Goal: Communication & Community: Answer question/provide support

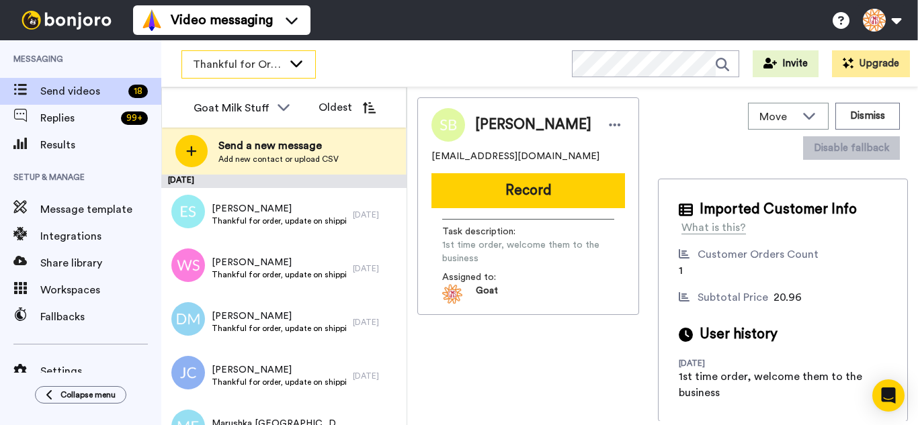
click at [243, 73] on div "Thankful for Orders" at bounding box center [248, 64] width 133 height 27
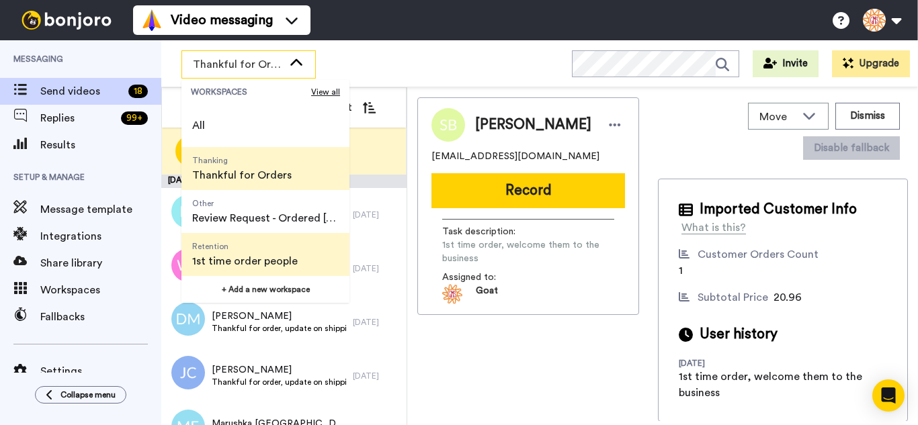
click at [266, 251] on span "Retention" at bounding box center [245, 246] width 106 height 11
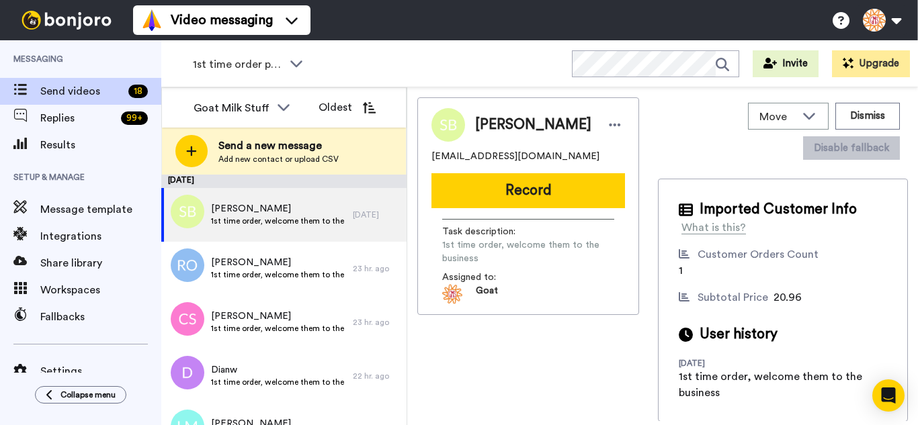
click at [192, 216] on img at bounding box center [188, 212] width 34 height 34
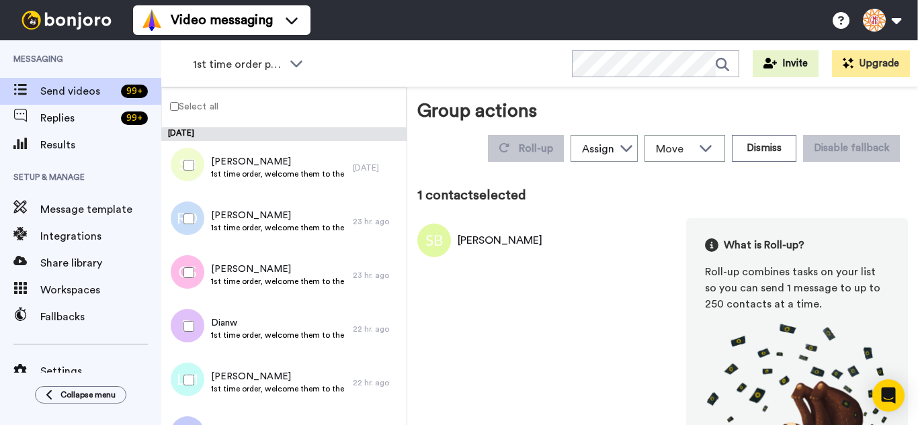
click at [190, 227] on div at bounding box center [186, 219] width 48 height 47
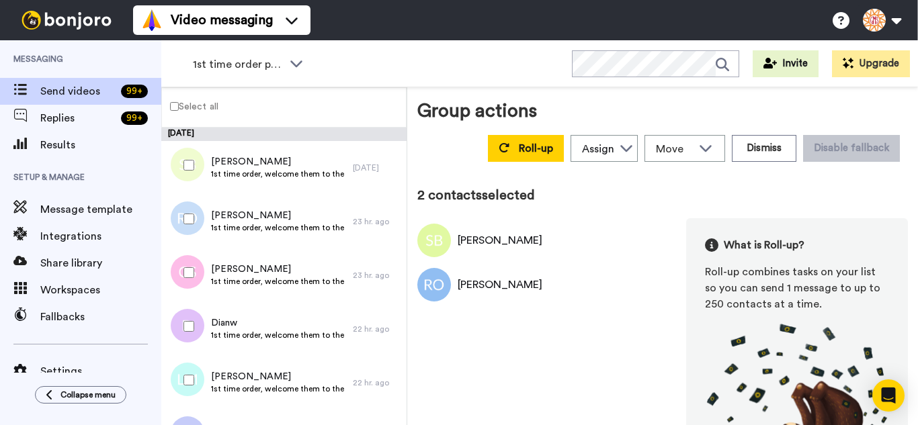
click at [199, 285] on div at bounding box center [186, 272] width 48 height 47
click at [195, 320] on div at bounding box center [186, 326] width 48 height 47
click at [192, 363] on div at bounding box center [186, 380] width 48 height 47
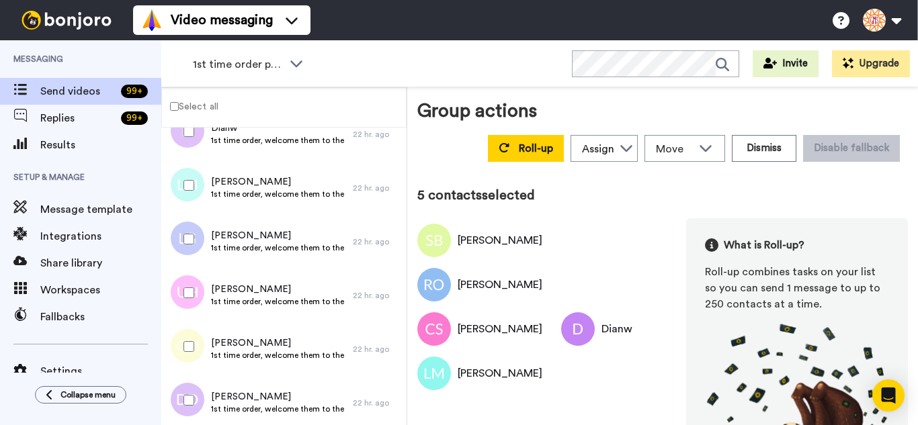
scroll to position [202, 0]
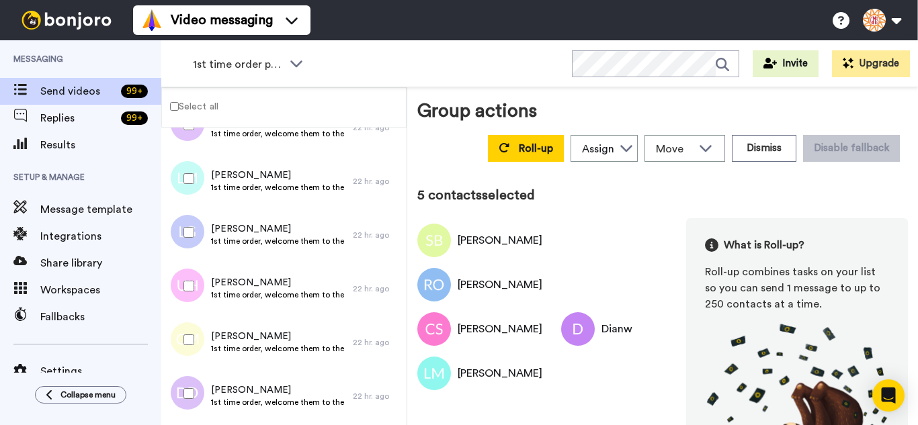
click at [198, 249] on div at bounding box center [186, 232] width 48 height 47
drag, startPoint x: 202, startPoint y: 290, endPoint x: 198, endPoint y: 322, distance: 31.9
click at [202, 292] on div at bounding box center [186, 286] width 48 height 47
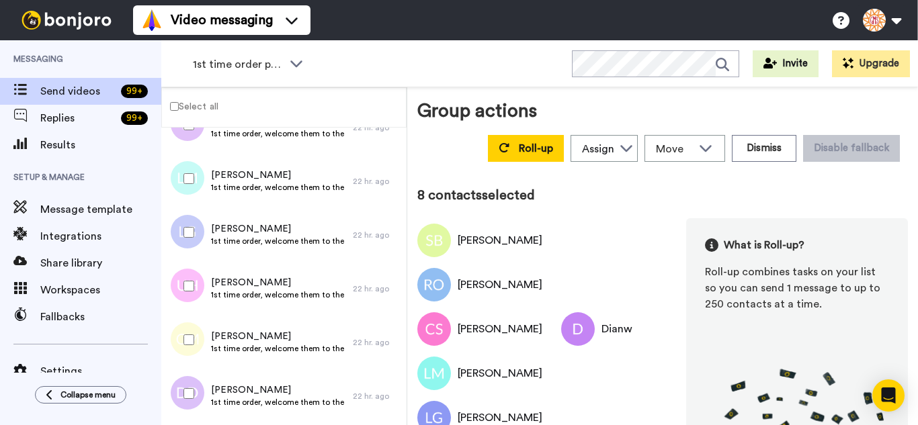
click at [199, 380] on div at bounding box center [186, 393] width 48 height 47
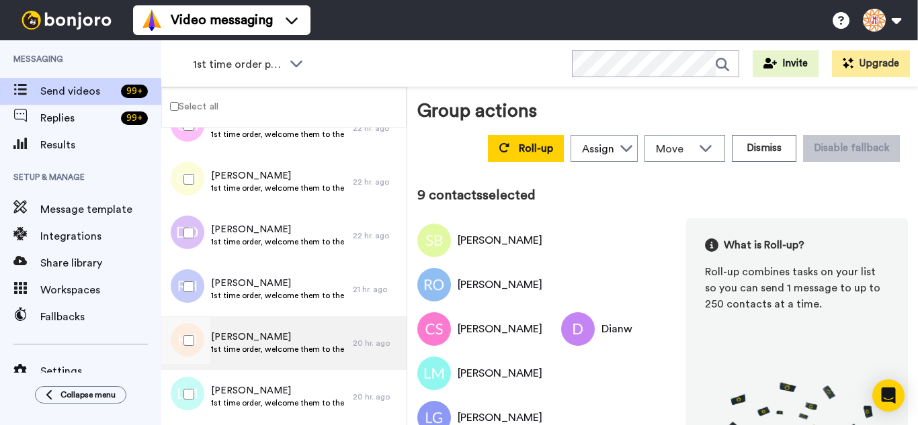
scroll to position [403, 0]
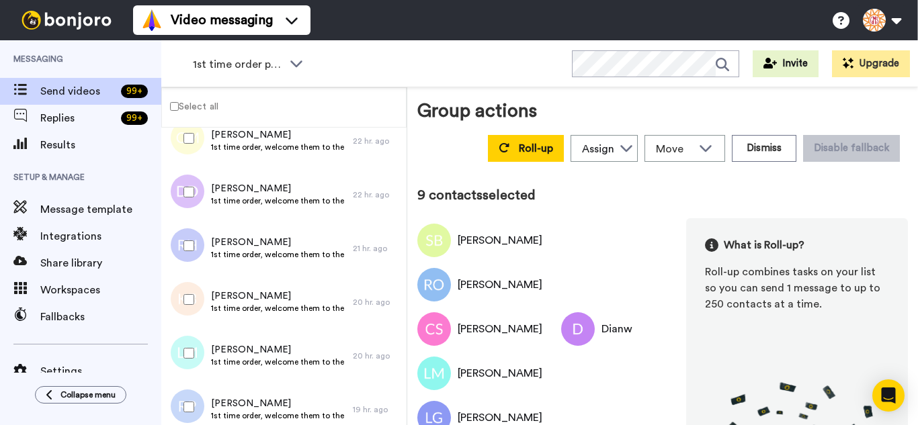
click at [181, 227] on div at bounding box center [186, 245] width 48 height 47
click at [192, 282] on div at bounding box center [186, 299] width 48 height 47
click at [192, 348] on div at bounding box center [186, 353] width 48 height 47
click at [191, 394] on div at bounding box center [186, 407] width 48 height 47
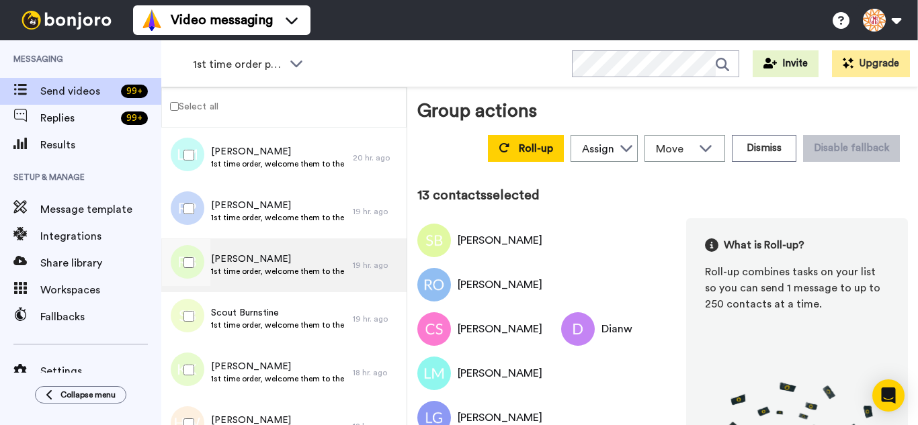
scroll to position [605, 0]
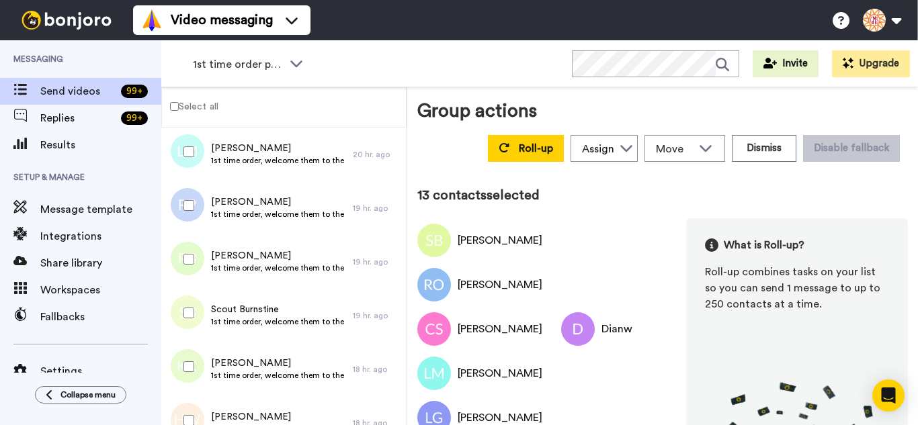
drag, startPoint x: 185, startPoint y: 268, endPoint x: 199, endPoint y: 317, distance: 50.9
click at [185, 271] on div at bounding box center [186, 259] width 48 height 47
click at [199, 317] on div at bounding box center [186, 313] width 48 height 47
drag, startPoint x: 193, startPoint y: 356, endPoint x: 194, endPoint y: 398, distance: 42.4
click at [193, 358] on div at bounding box center [186, 366] width 48 height 47
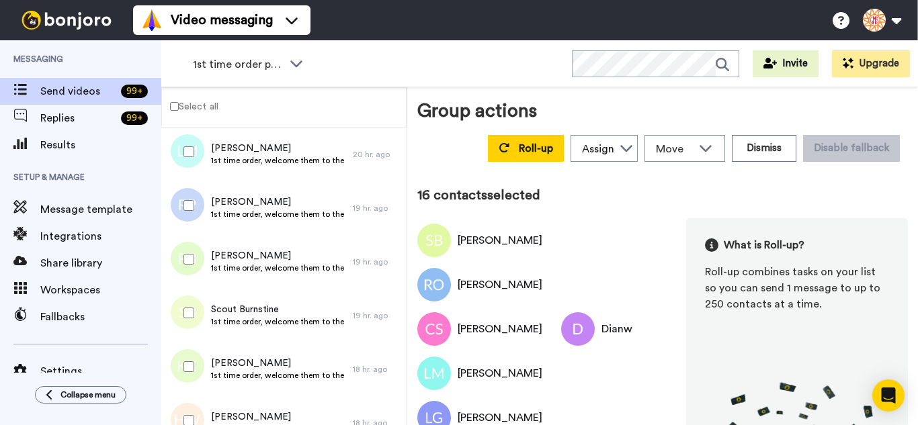
click at [194, 402] on div at bounding box center [186, 420] width 48 height 47
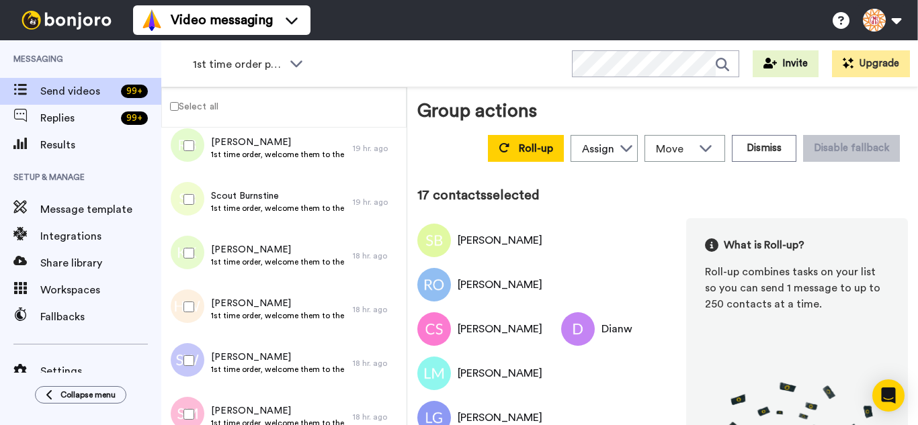
scroll to position [806, 0]
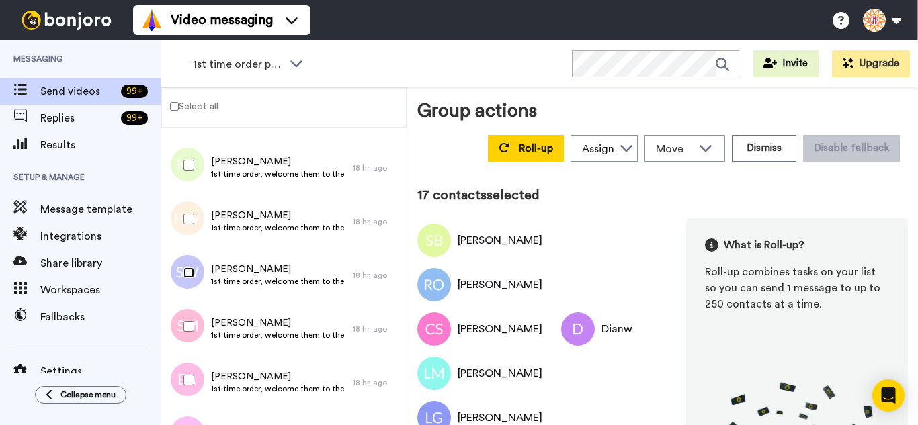
click at [190, 284] on div at bounding box center [186, 272] width 48 height 47
click at [197, 318] on div at bounding box center [186, 326] width 48 height 47
click at [189, 374] on div at bounding box center [186, 380] width 48 height 47
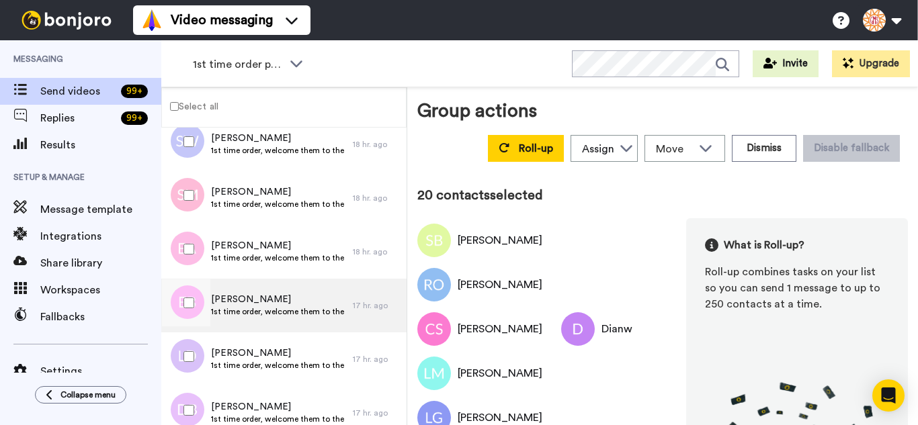
scroll to position [941, 0]
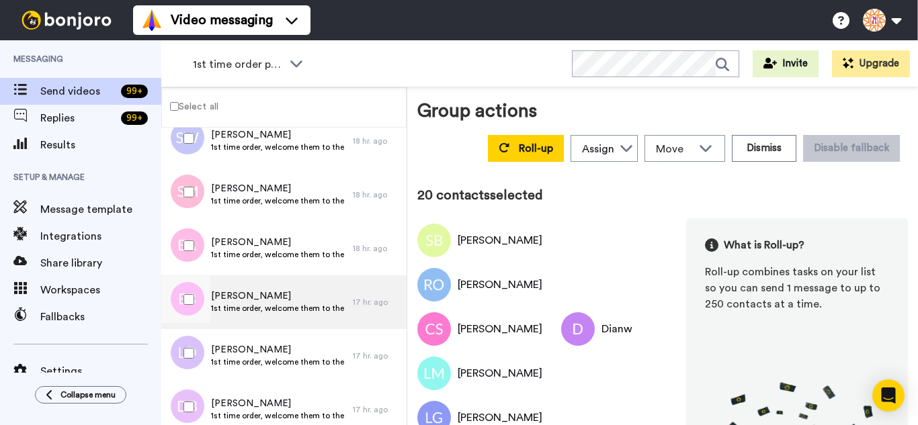
drag, startPoint x: 202, startPoint y: 304, endPoint x: 200, endPoint y: 329, distance: 24.3
click at [200, 310] on div at bounding box center [186, 299] width 48 height 47
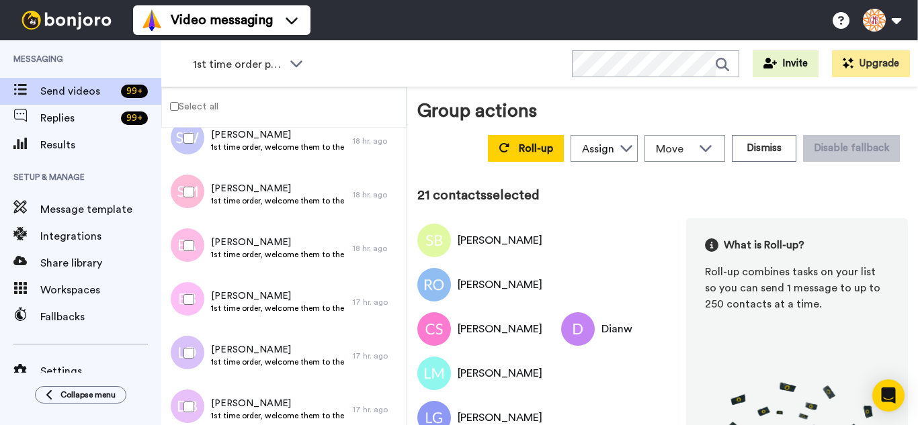
click at [200, 341] on div at bounding box center [186, 353] width 48 height 47
click at [198, 400] on div at bounding box center [186, 407] width 48 height 47
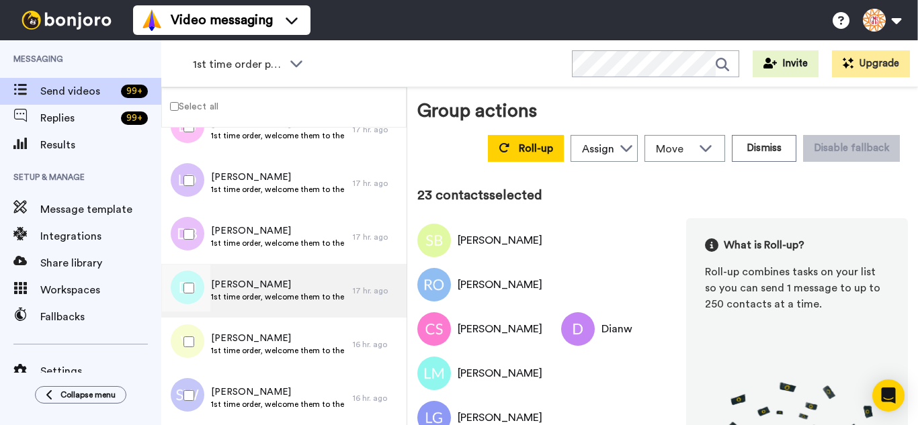
scroll to position [1142, 0]
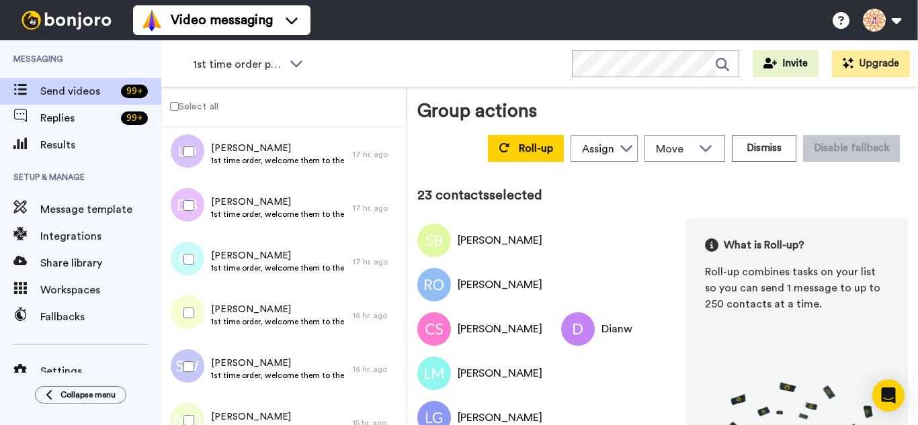
drag, startPoint x: 196, startPoint y: 267, endPoint x: 199, endPoint y: 302, distance: 35.7
click at [196, 269] on div at bounding box center [186, 259] width 48 height 47
click at [202, 317] on div at bounding box center [186, 313] width 48 height 47
click at [205, 368] on div at bounding box center [186, 366] width 48 height 47
click at [194, 409] on div at bounding box center [186, 420] width 48 height 47
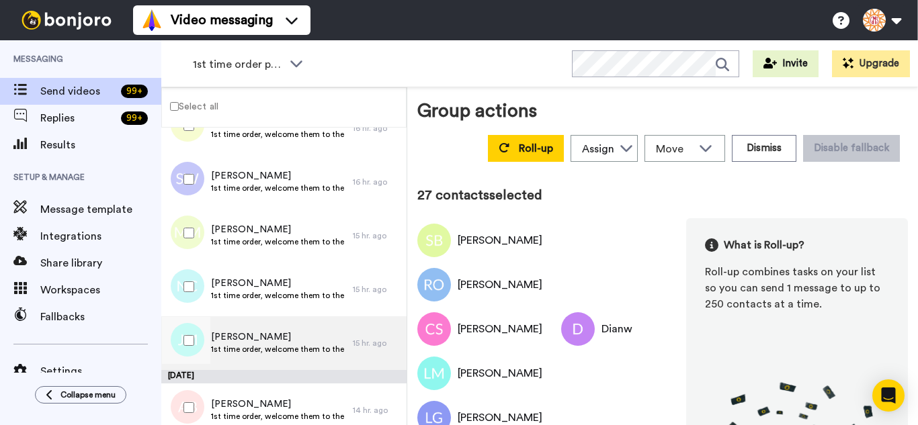
scroll to position [1344, 0]
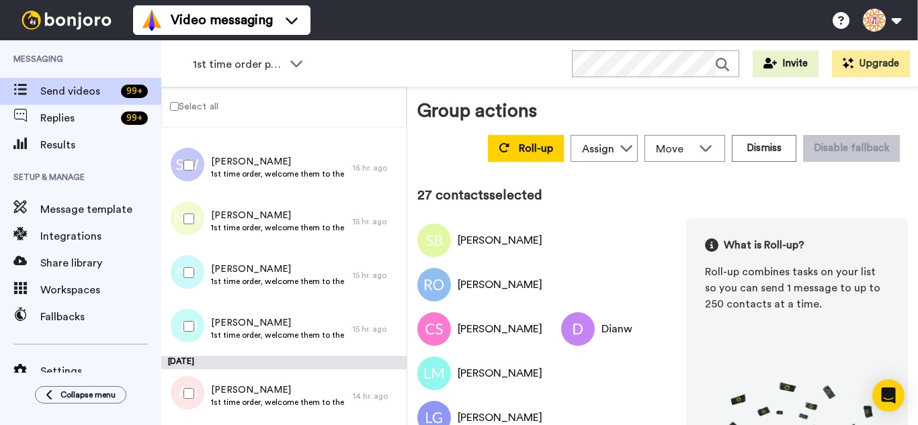
drag, startPoint x: 181, startPoint y: 280, endPoint x: 193, endPoint y: 335, distance: 56.3
click at [185, 303] on div "October 7 Susan Bartlett 1st time order, welcome them to the business 1 day ago…" at bounding box center [283, 141] width 245 height 2715
click at [193, 335] on div at bounding box center [186, 326] width 48 height 47
click at [200, 264] on div at bounding box center [186, 272] width 48 height 47
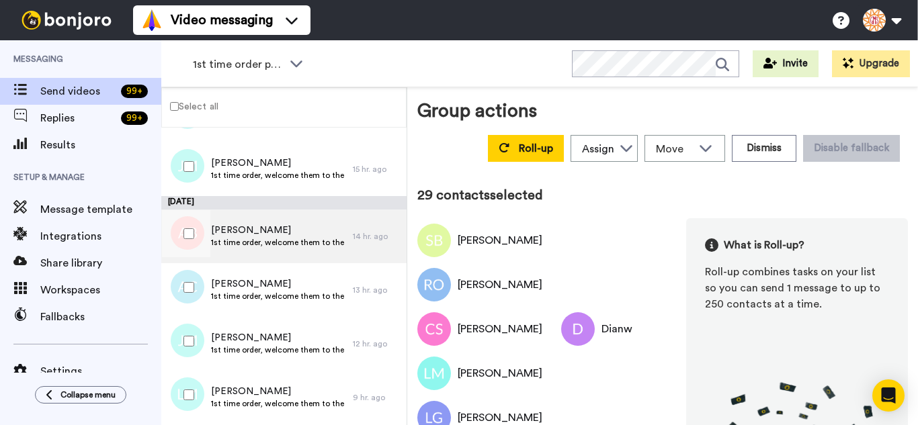
scroll to position [1546, 0]
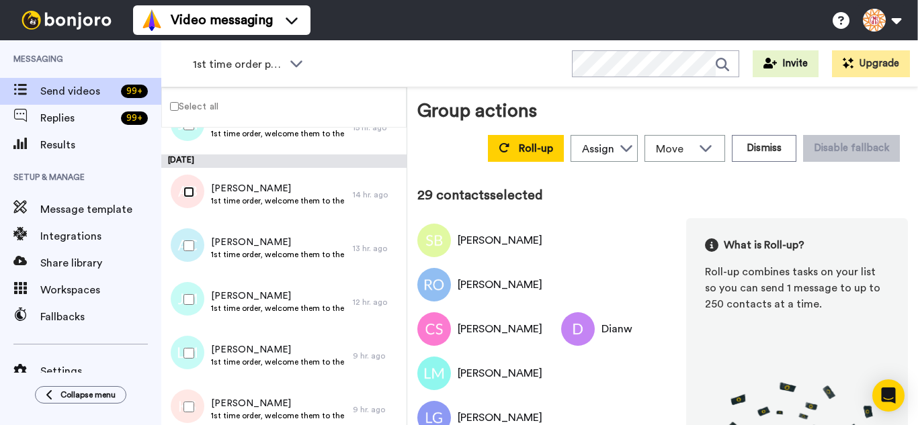
click at [192, 200] on div at bounding box center [186, 192] width 48 height 47
click at [198, 352] on div at bounding box center [186, 353] width 48 height 47
drag, startPoint x: 201, startPoint y: 401, endPoint x: 208, endPoint y: 353, distance: 47.5
click at [199, 395] on div at bounding box center [186, 407] width 48 height 47
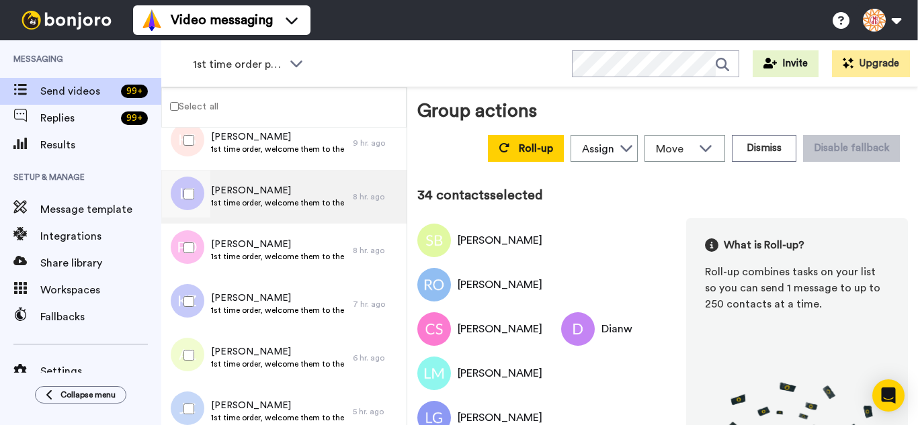
scroll to position [1815, 0]
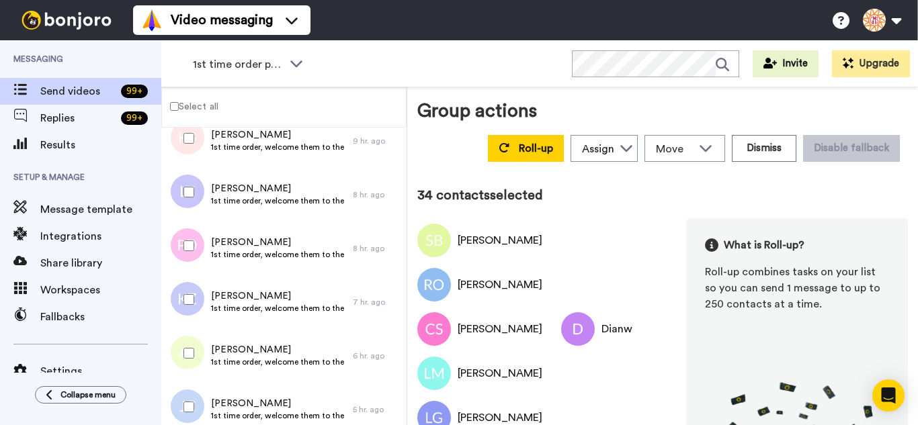
drag, startPoint x: 195, startPoint y: 198, endPoint x: 190, endPoint y: 236, distance: 38.0
click at [194, 201] on div at bounding box center [186, 192] width 48 height 47
drag, startPoint x: 188, startPoint y: 284, endPoint x: 184, endPoint y: 332, distance: 47.8
click at [187, 290] on div at bounding box center [186, 299] width 48 height 47
drag, startPoint x: 184, startPoint y: 337, endPoint x: 186, endPoint y: 372, distance: 34.3
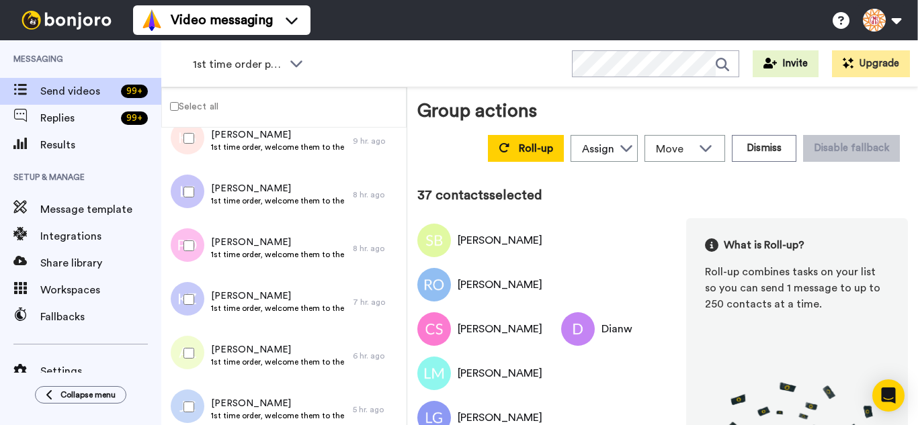
click at [184, 341] on div at bounding box center [186, 353] width 48 height 47
click at [192, 396] on div at bounding box center [186, 407] width 48 height 47
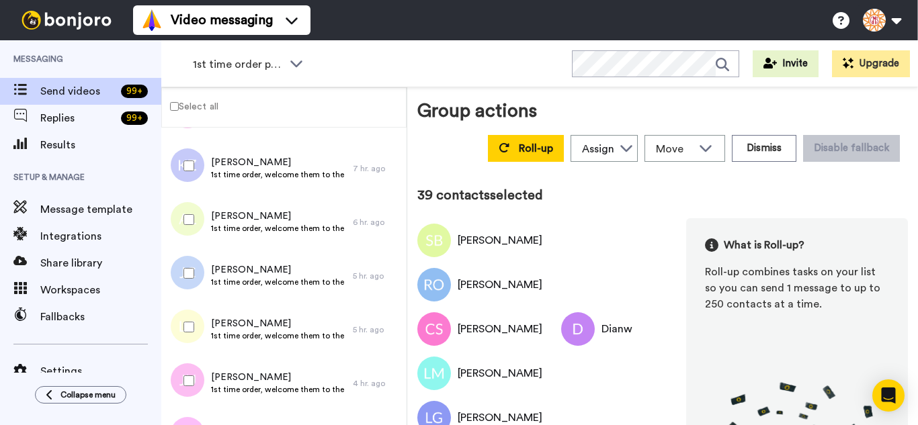
scroll to position [2016, 0]
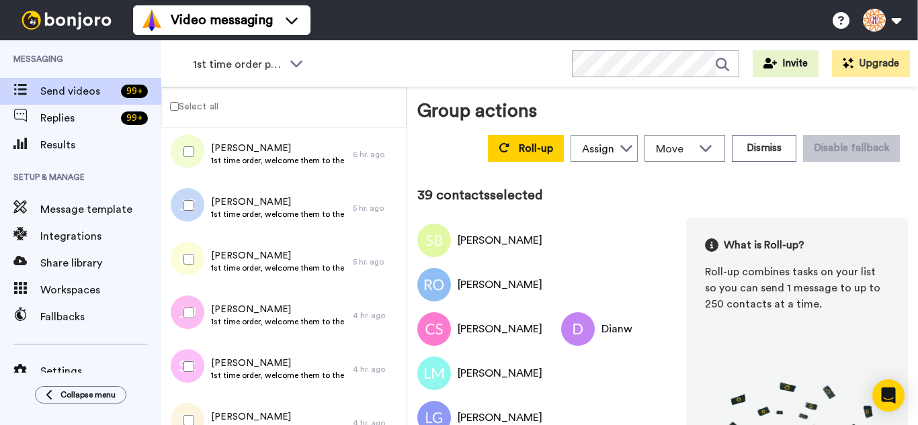
drag, startPoint x: 194, startPoint y: 272, endPoint x: 197, endPoint y: 290, distance: 18.5
click at [194, 272] on div at bounding box center [186, 259] width 48 height 47
drag, startPoint x: 204, startPoint y: 317, endPoint x: 196, endPoint y: 346, distance: 29.8
click at [204, 319] on div at bounding box center [186, 313] width 48 height 47
drag, startPoint x: 196, startPoint y: 346, endPoint x: 201, endPoint y: 409, distance: 63.3
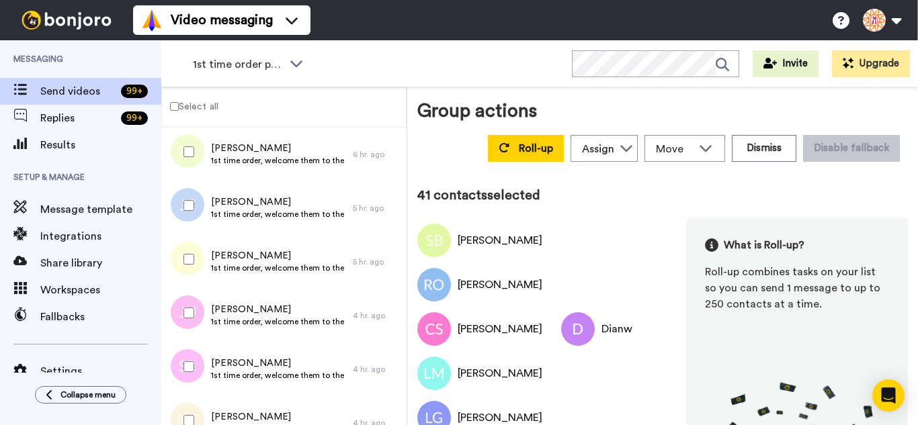
click at [195, 366] on div at bounding box center [186, 366] width 48 height 47
click at [202, 420] on div at bounding box center [186, 420] width 48 height 47
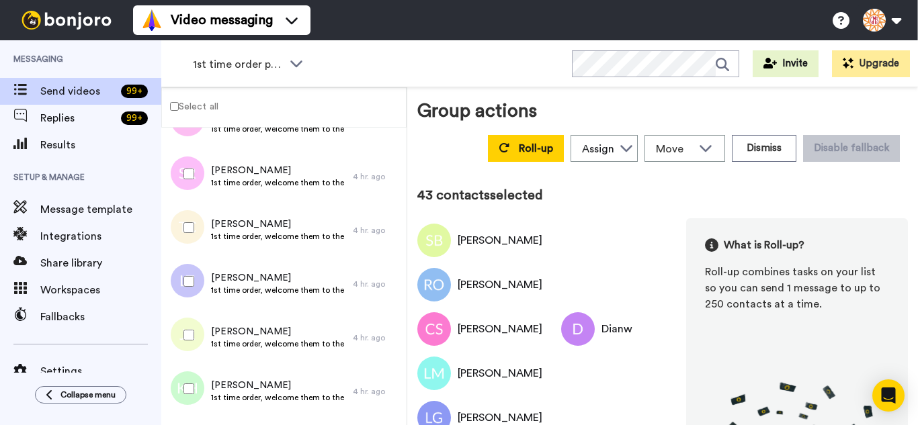
scroll to position [2218, 0]
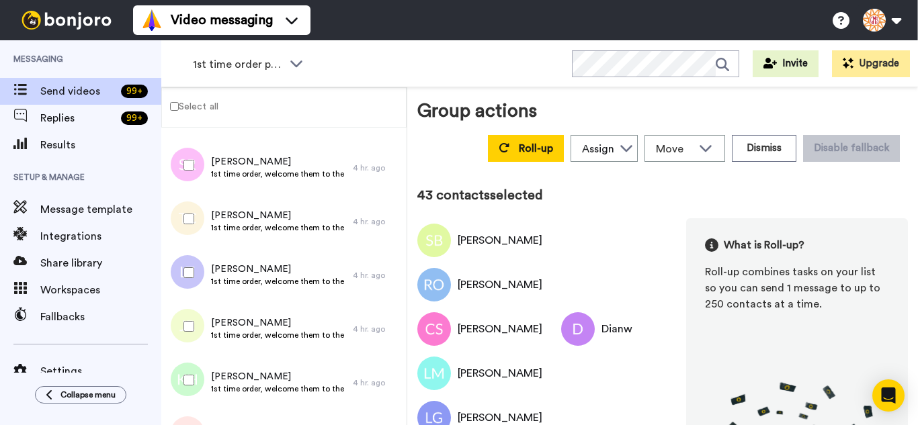
drag, startPoint x: 195, startPoint y: 282, endPoint x: 194, endPoint y: 331, distance: 49.7
click at [195, 284] on div at bounding box center [186, 272] width 48 height 47
drag, startPoint x: 194, startPoint y: 331, endPoint x: 194, endPoint y: 362, distance: 30.2
click at [194, 333] on div at bounding box center [186, 326] width 48 height 47
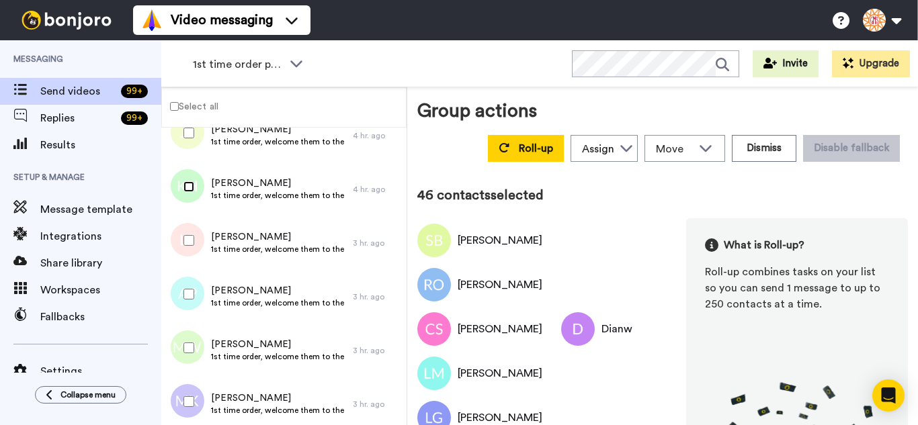
scroll to position [2417, 0]
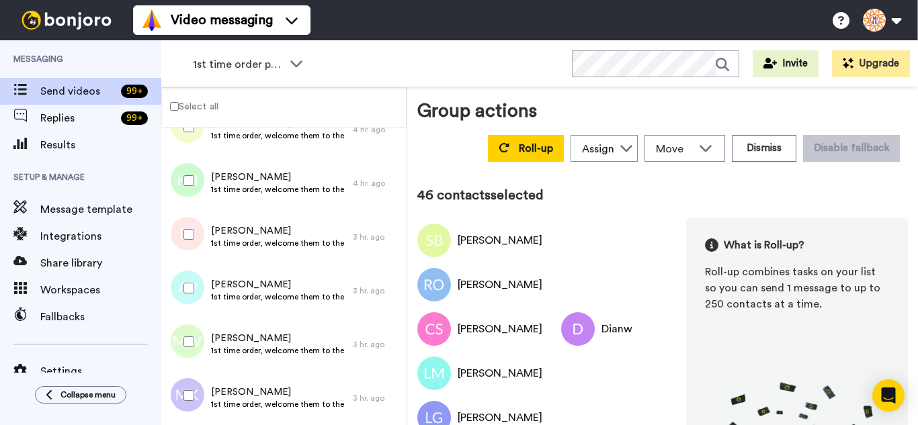
click at [189, 281] on div at bounding box center [186, 288] width 48 height 47
click at [171, 384] on div at bounding box center [186, 395] width 48 height 47
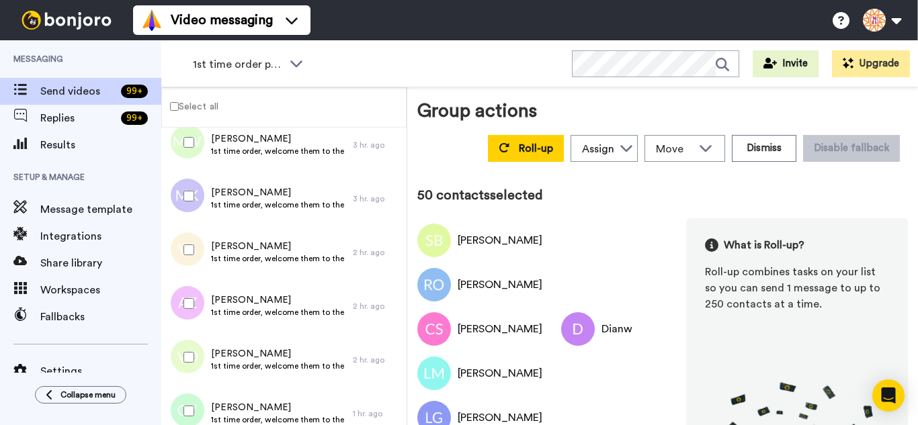
scroll to position [2619, 0]
click at [188, 257] on div at bounding box center [186, 247] width 48 height 47
click at [192, 294] on div at bounding box center [186, 301] width 48 height 47
click at [185, 335] on div at bounding box center [186, 355] width 48 height 47
click at [187, 384] on div at bounding box center [184, 358] width 40 height 54
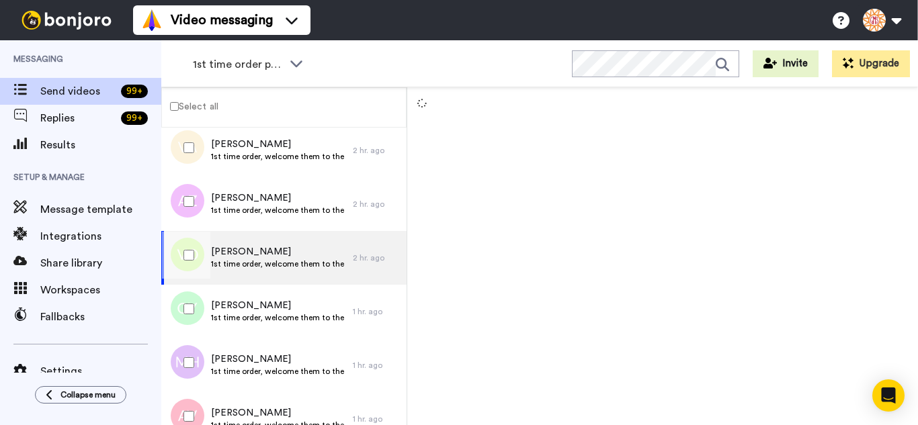
scroll to position [2753, 0]
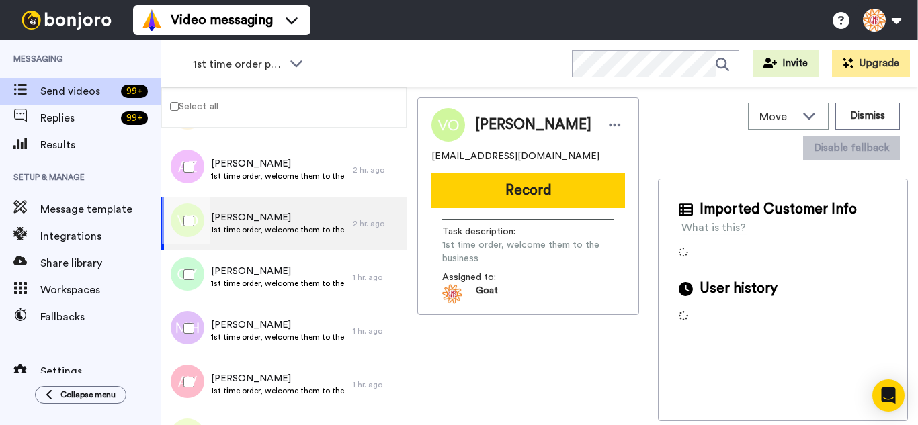
click at [187, 283] on div at bounding box center [186, 274] width 48 height 47
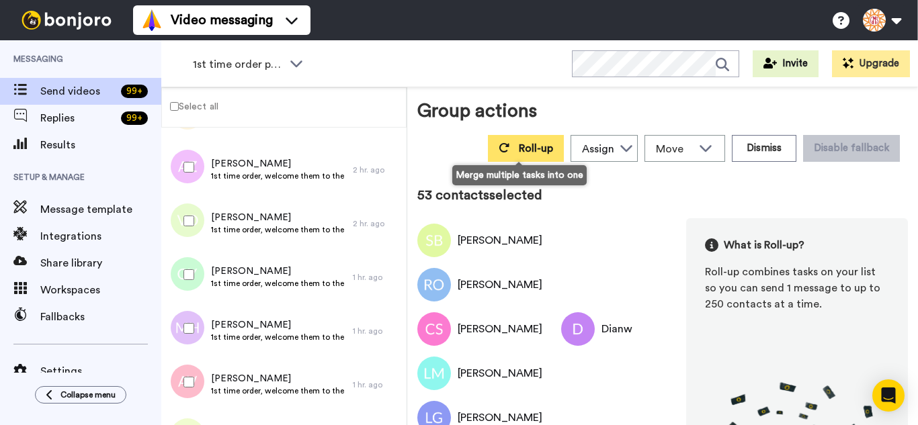
click at [509, 153] on button "Roll-up" at bounding box center [526, 148] width 76 height 27
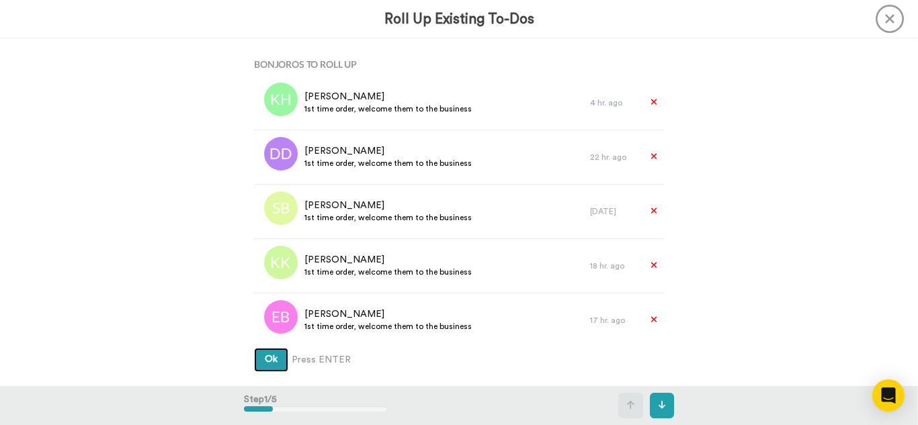
click at [254, 348] on button "Ok" at bounding box center [271, 360] width 34 height 24
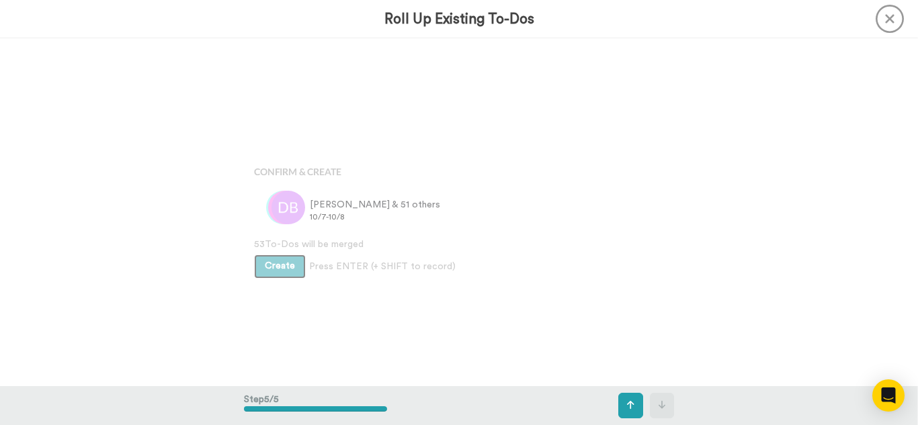
scroll to position [1391, 0]
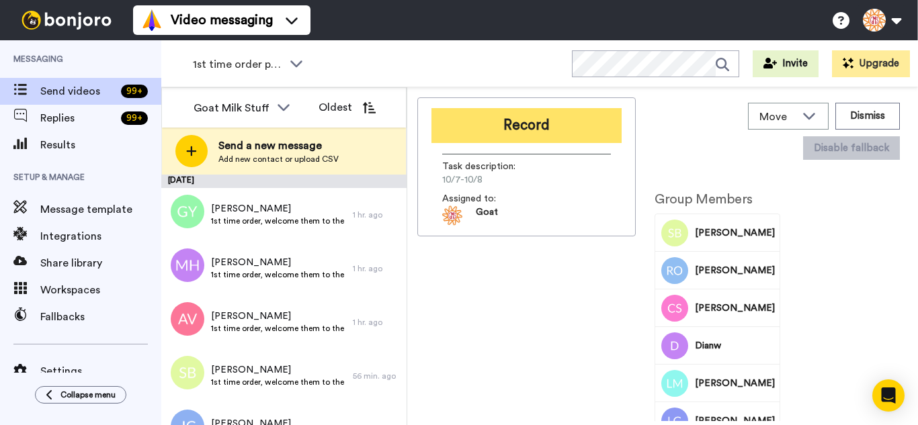
click at [472, 133] on button "Record" at bounding box center [526, 125] width 190 height 35
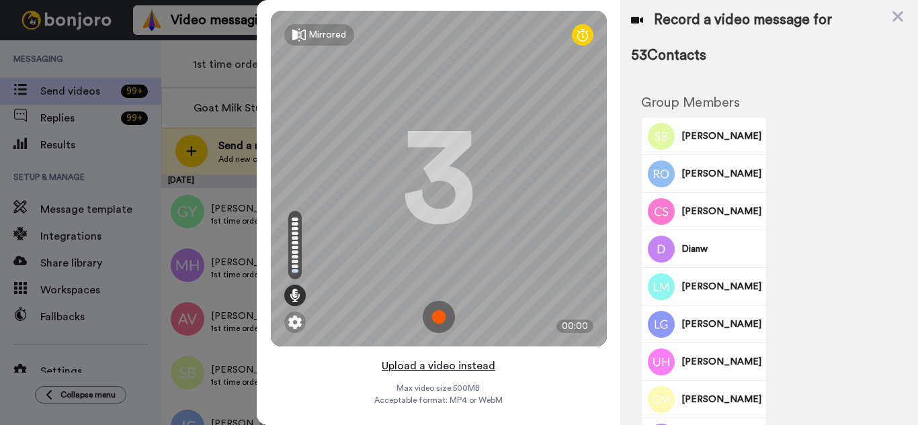
click at [484, 371] on button "Upload a video instead" at bounding box center [439, 366] width 122 height 17
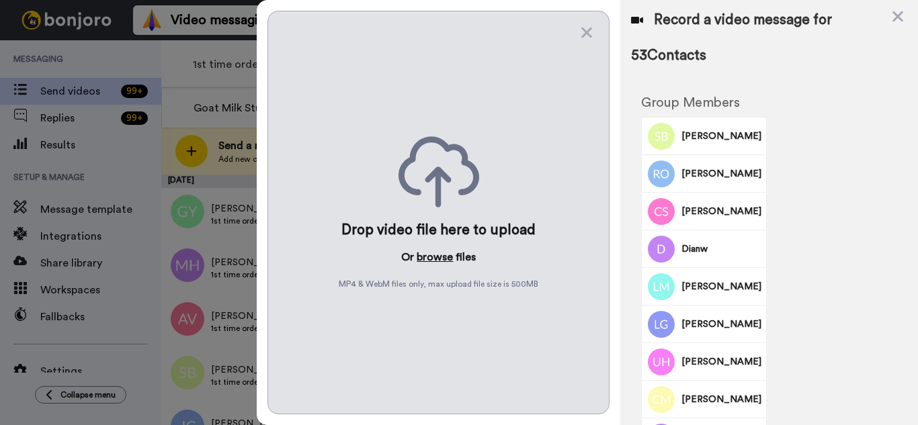
click at [439, 256] on button "browse" at bounding box center [435, 257] width 36 height 16
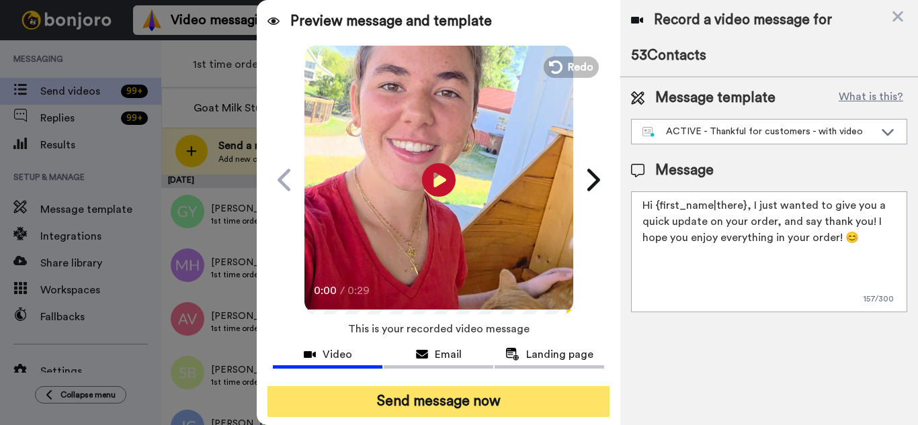
click at [467, 397] on button "Send message now" at bounding box center [438, 401] width 342 height 31
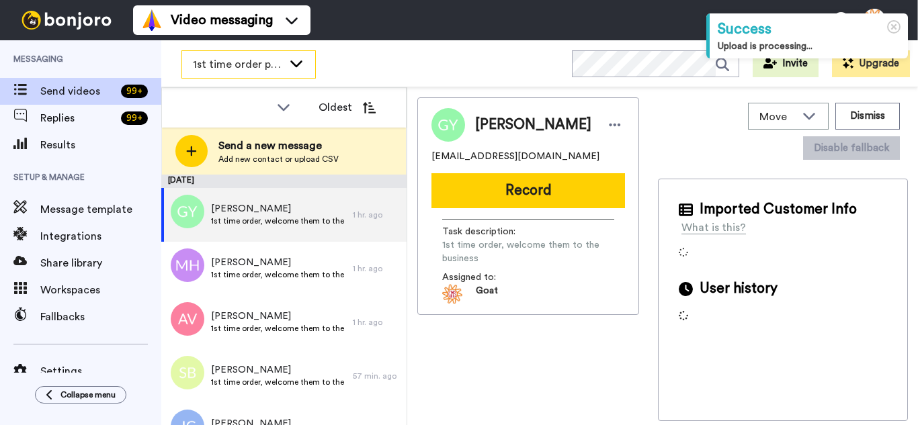
click at [204, 69] on span "1st time order people" at bounding box center [238, 64] width 90 height 16
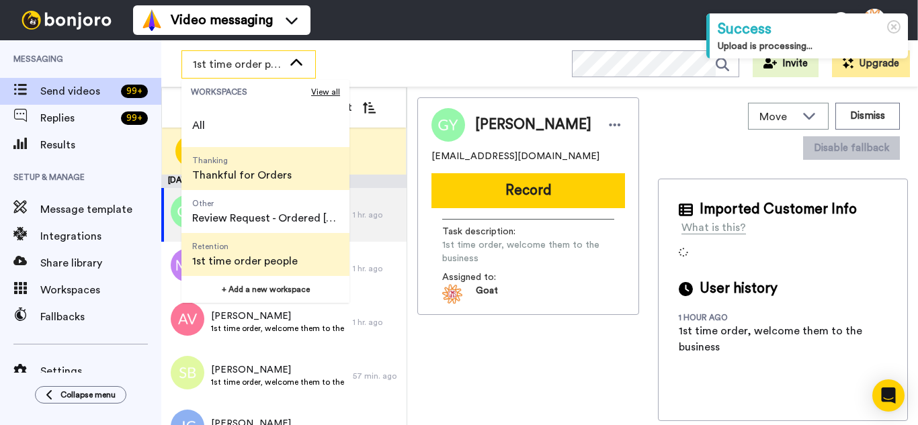
click at [233, 158] on span "Thanking" at bounding box center [241, 160] width 99 height 11
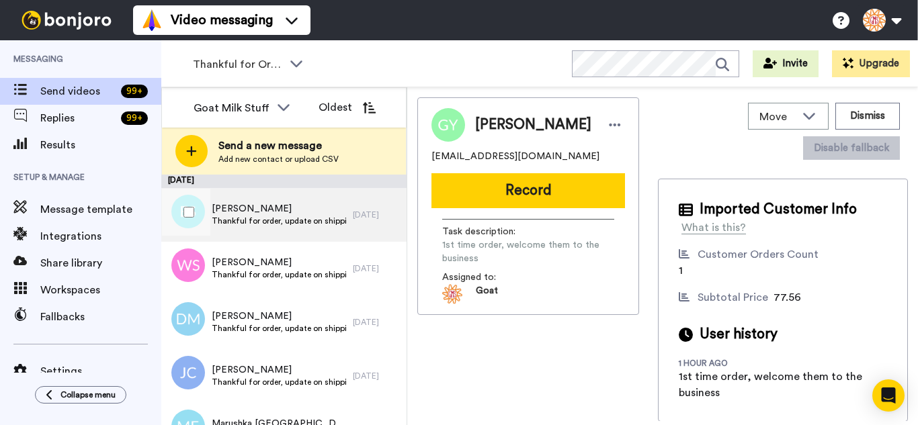
click at [204, 218] on div at bounding box center [186, 212] width 48 height 47
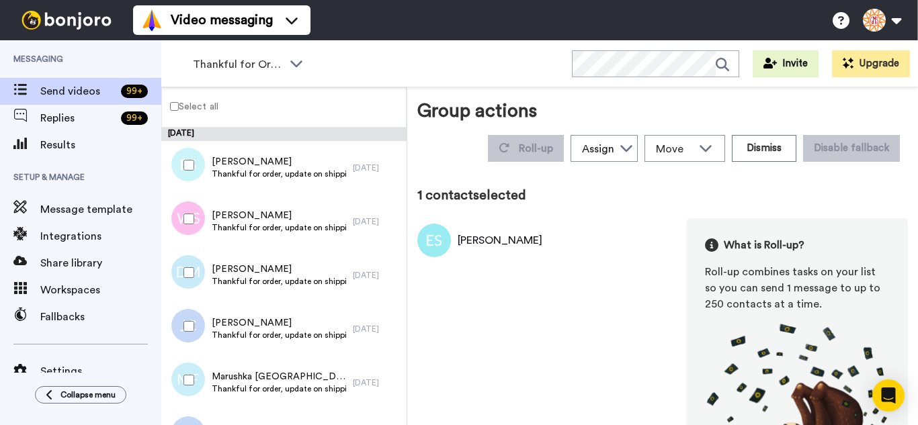
click at [190, 230] on div at bounding box center [186, 219] width 48 height 47
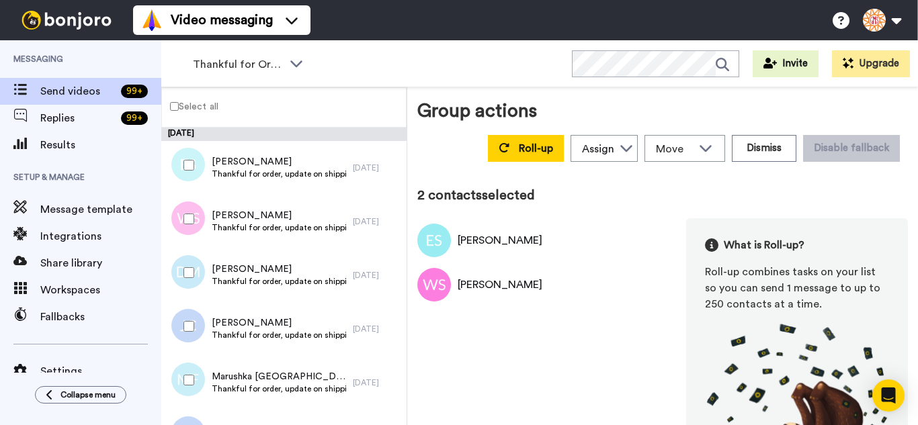
click at [187, 306] on div at bounding box center [186, 326] width 48 height 47
click at [187, 373] on div at bounding box center [186, 380] width 48 height 47
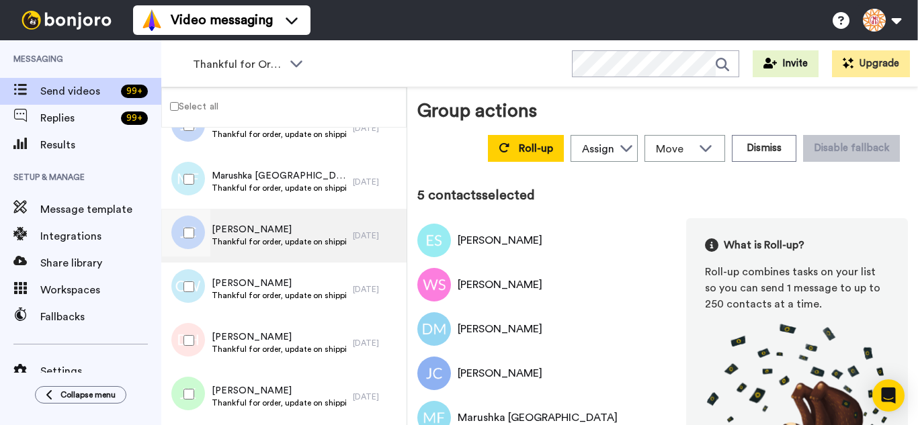
scroll to position [202, 0]
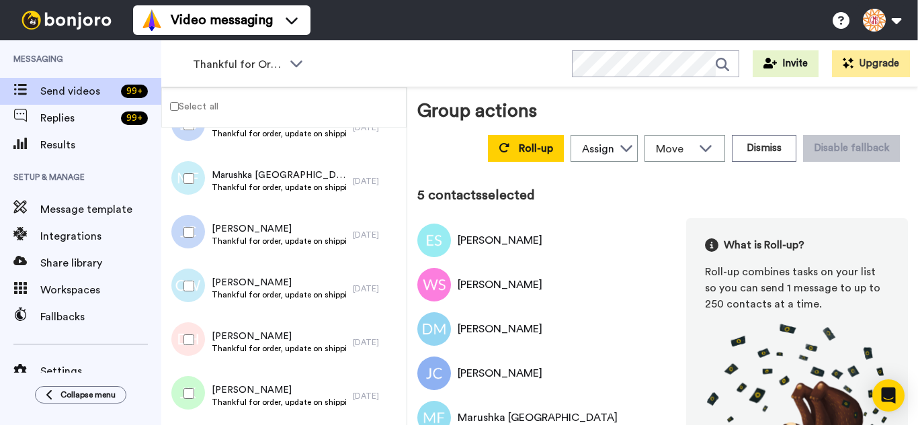
drag, startPoint x: 187, startPoint y: 239, endPoint x: 190, endPoint y: 276, distance: 36.4
click at [187, 243] on div at bounding box center [186, 232] width 48 height 47
click at [194, 298] on div at bounding box center [186, 286] width 48 height 47
click at [185, 350] on div at bounding box center [186, 340] width 48 height 47
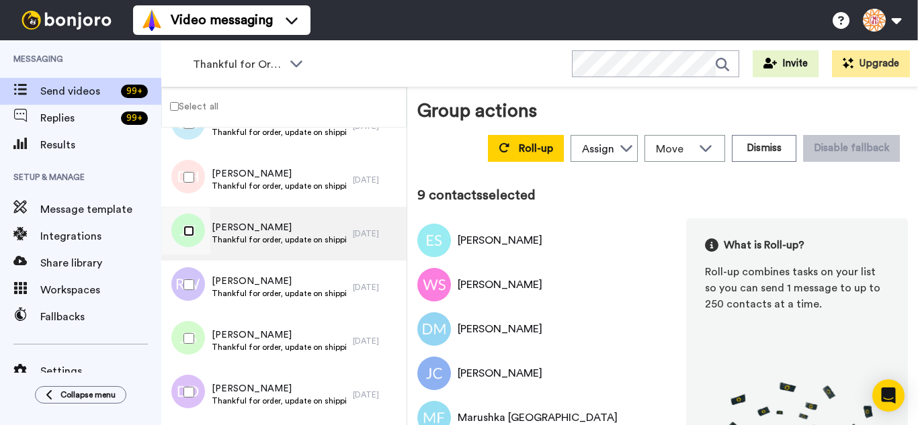
scroll to position [403, 0]
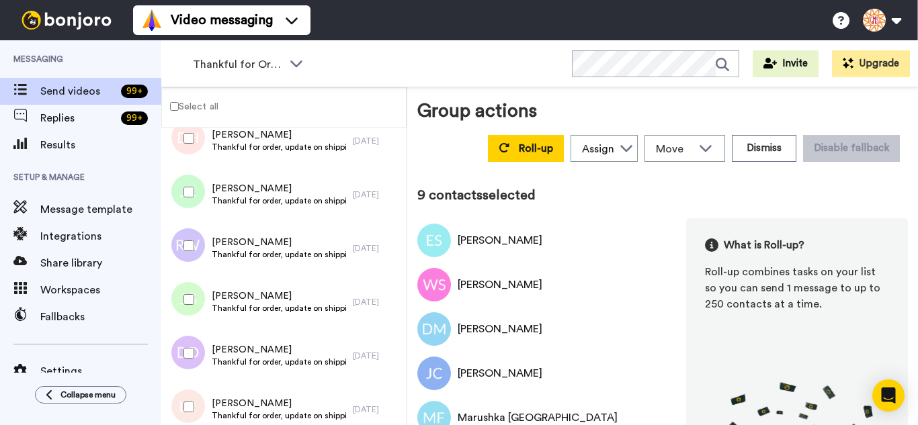
drag, startPoint x: 198, startPoint y: 245, endPoint x: 196, endPoint y: 289, distance: 44.4
click at [198, 244] on div at bounding box center [186, 245] width 48 height 47
click at [196, 304] on div at bounding box center [186, 299] width 48 height 47
click at [192, 361] on div at bounding box center [186, 353] width 48 height 47
click at [194, 415] on div at bounding box center [186, 407] width 48 height 47
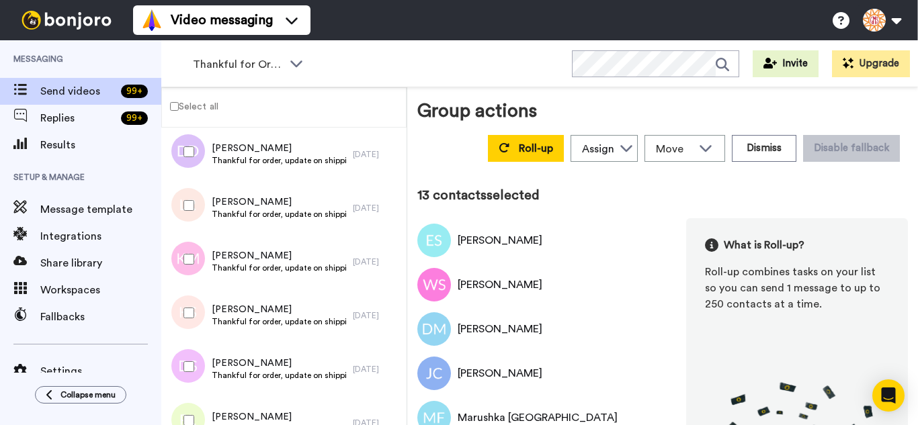
scroll to position [672, 0]
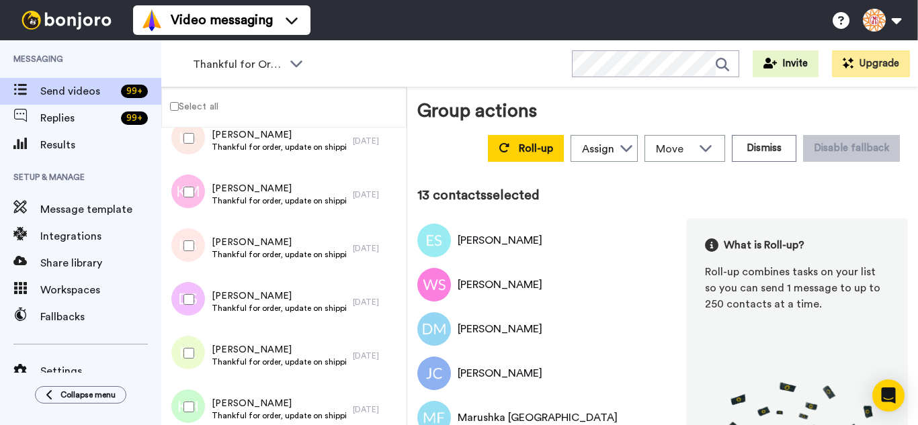
drag, startPoint x: 190, startPoint y: 200, endPoint x: 191, endPoint y: 234, distance: 33.6
click at [190, 213] on div at bounding box center [186, 192] width 48 height 47
drag, startPoint x: 188, startPoint y: 290, endPoint x: 188, endPoint y: 344, distance: 54.4
click at [188, 293] on div at bounding box center [186, 299] width 48 height 47
click at [188, 360] on div at bounding box center [186, 353] width 48 height 47
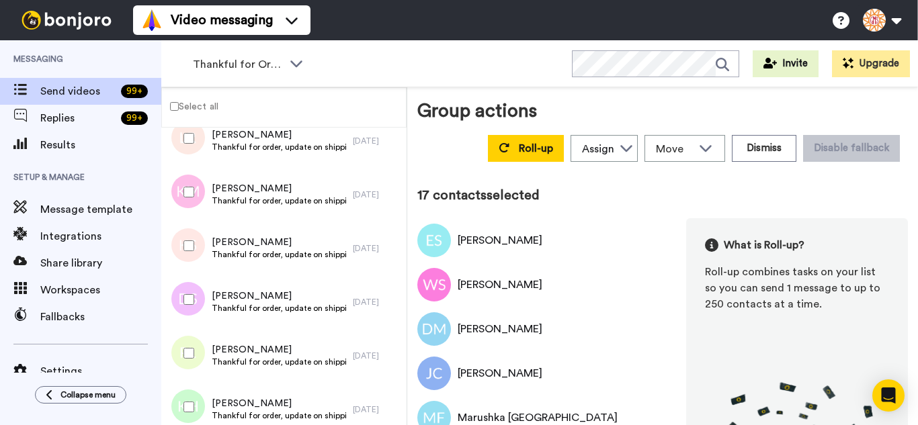
click at [194, 407] on div at bounding box center [186, 407] width 48 height 47
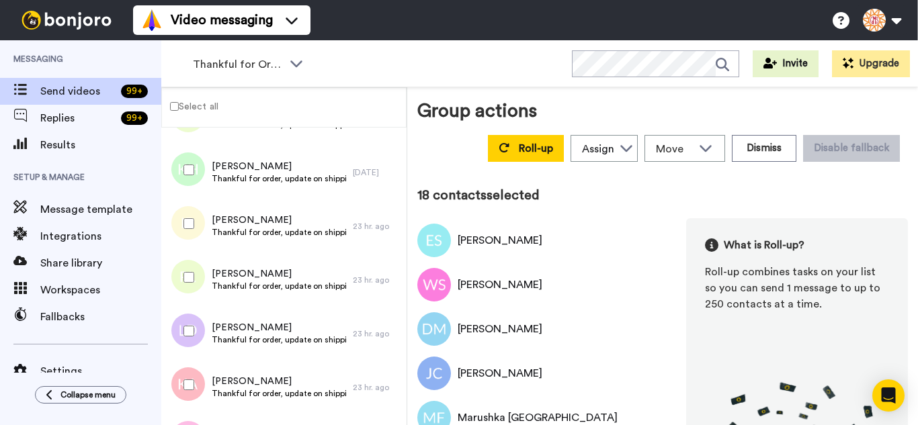
scroll to position [941, 0]
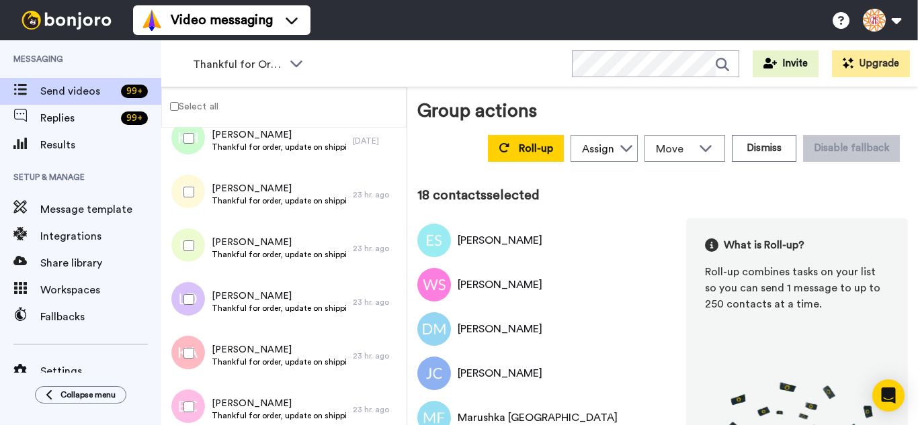
click at [195, 198] on div at bounding box center [186, 192] width 48 height 47
click at [194, 290] on div at bounding box center [186, 299] width 48 height 47
drag, startPoint x: 191, startPoint y: 335, endPoint x: 191, endPoint y: 380, distance: 45.0
click at [191, 336] on div at bounding box center [186, 353] width 48 height 47
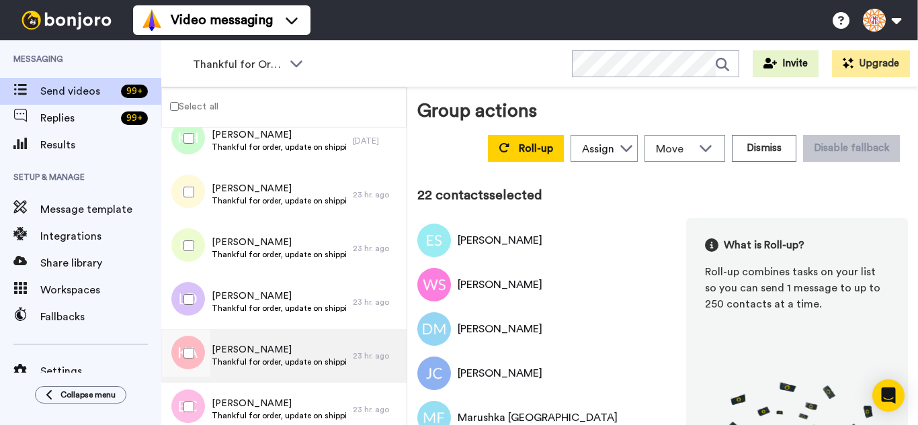
click at [190, 380] on div at bounding box center [185, 356] width 40 height 54
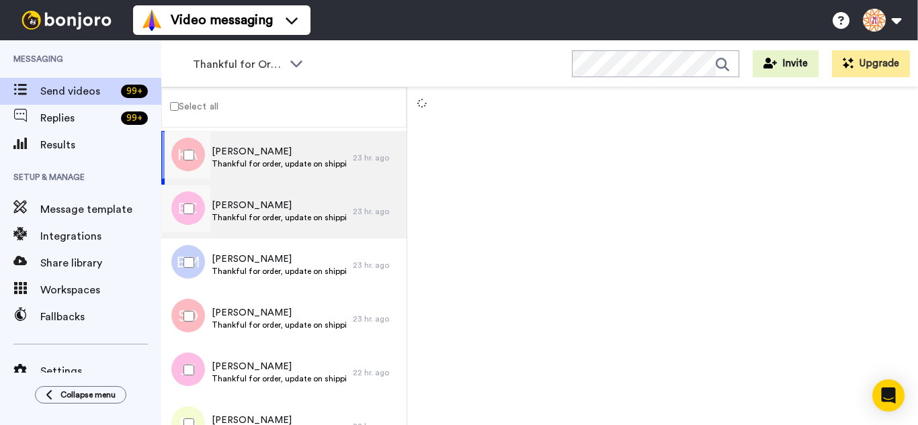
scroll to position [1142, 0]
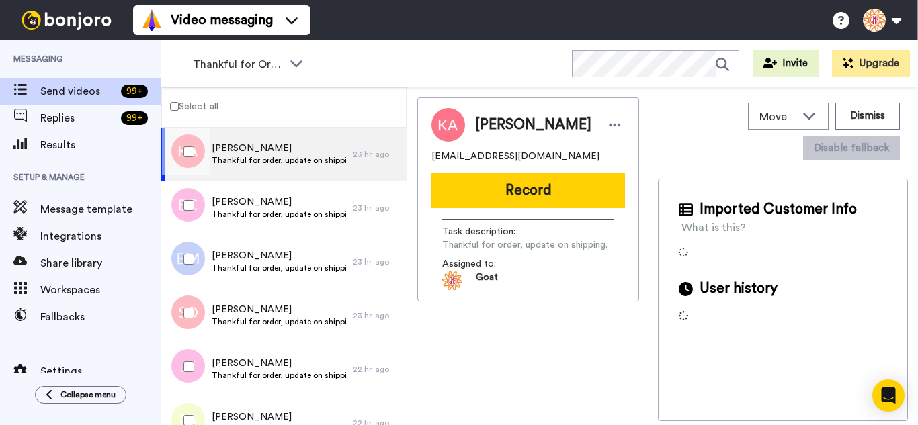
drag, startPoint x: 192, startPoint y: 211, endPoint x: 194, endPoint y: 267, distance: 55.8
click at [192, 220] on div at bounding box center [186, 205] width 48 height 47
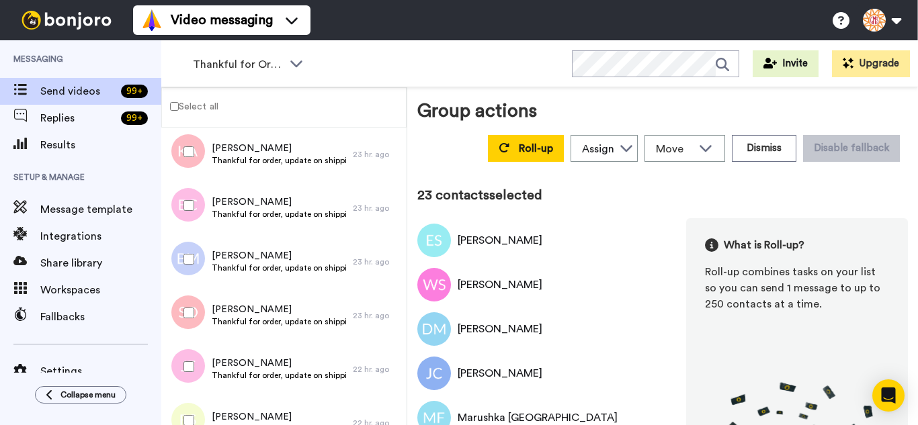
drag, startPoint x: 194, startPoint y: 267, endPoint x: 191, endPoint y: 305, distance: 38.4
click at [192, 269] on div at bounding box center [186, 259] width 48 height 47
click at [190, 319] on div at bounding box center [186, 313] width 48 height 47
click at [187, 380] on div at bounding box center [186, 366] width 48 height 47
drag, startPoint x: 190, startPoint y: 409, endPoint x: 198, endPoint y: 360, distance: 48.9
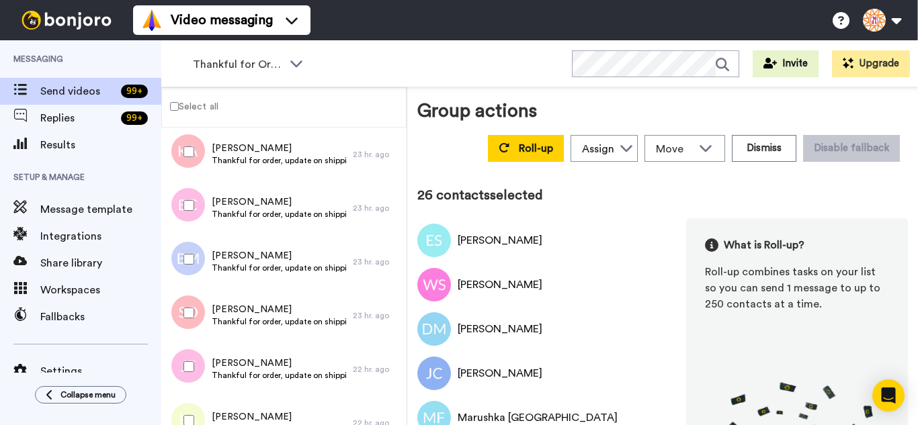
click at [190, 407] on div at bounding box center [186, 420] width 48 height 47
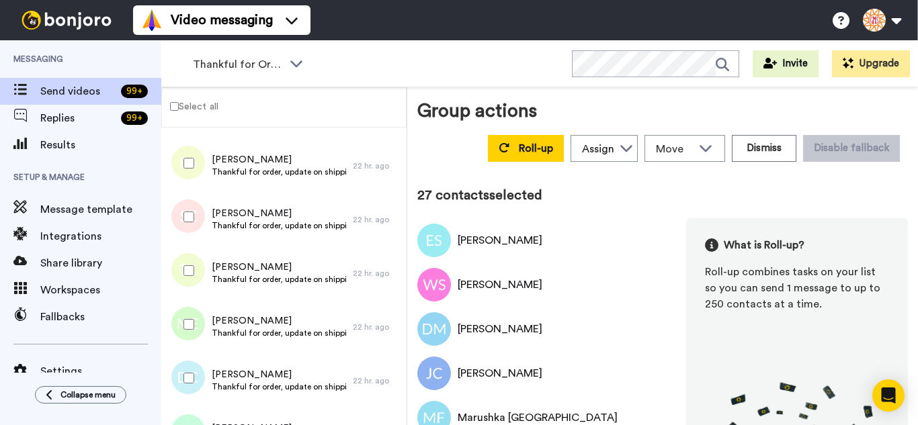
scroll to position [1411, 0]
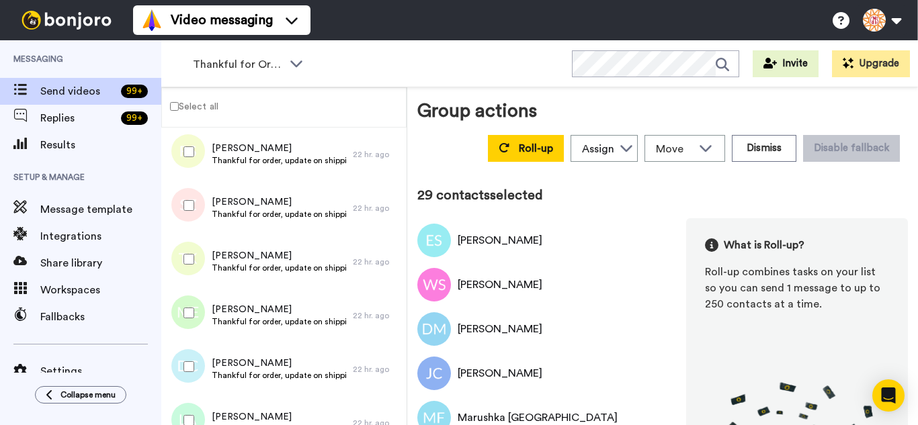
click at [188, 306] on div at bounding box center [186, 313] width 48 height 47
drag, startPoint x: 192, startPoint y: 349, endPoint x: 194, endPoint y: 387, distance: 37.7
click at [190, 357] on div at bounding box center [186, 366] width 48 height 47
click at [198, 409] on div at bounding box center [186, 420] width 48 height 47
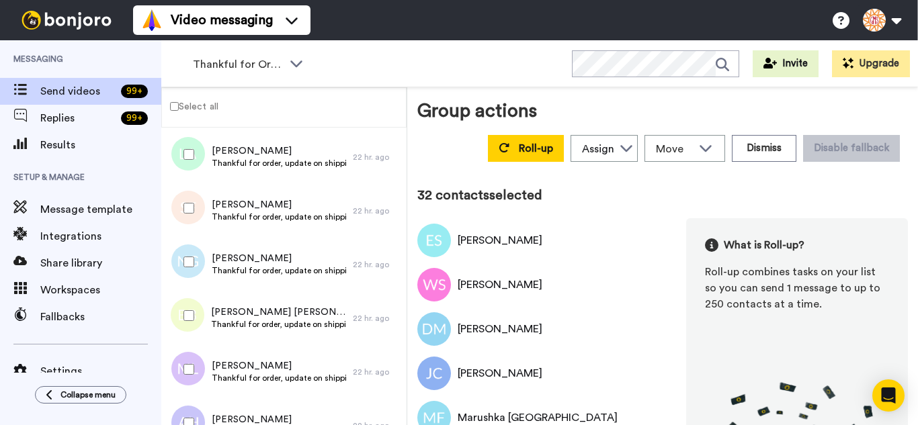
scroll to position [1680, 0]
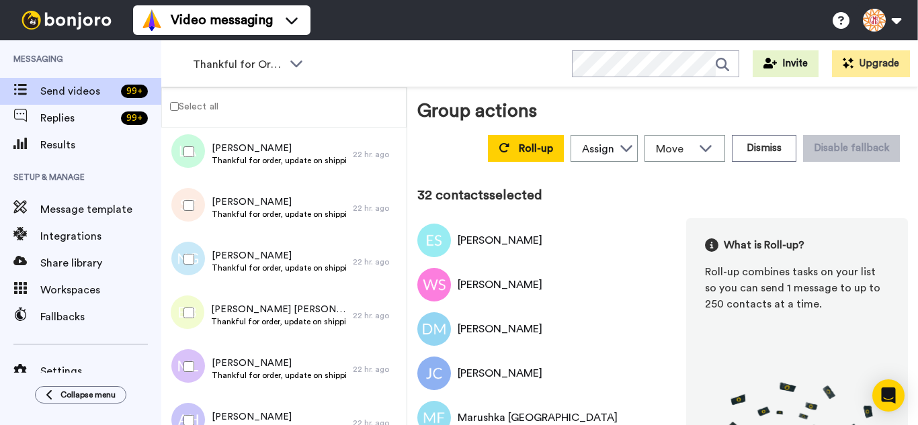
drag, startPoint x: 185, startPoint y: 216, endPoint x: 186, endPoint y: 246, distance: 30.3
click at [186, 218] on div at bounding box center [186, 205] width 48 height 47
click at [188, 372] on div at bounding box center [186, 366] width 48 height 47
click at [196, 425] on div at bounding box center [186, 420] width 48 height 47
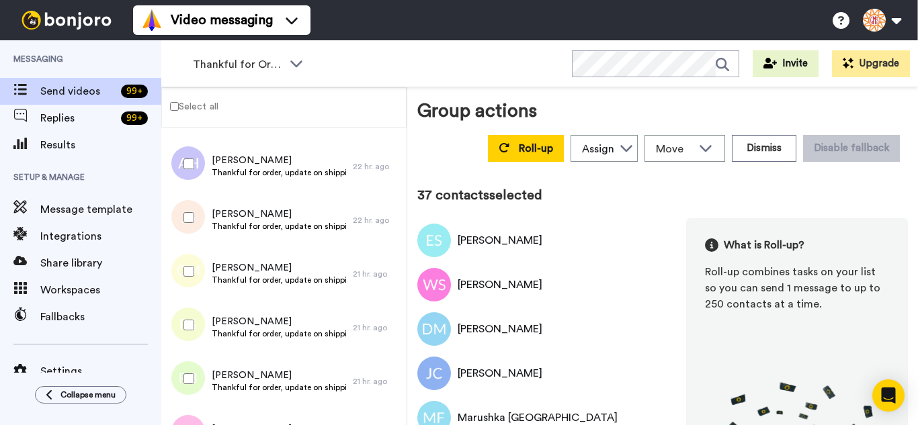
scroll to position [1949, 0]
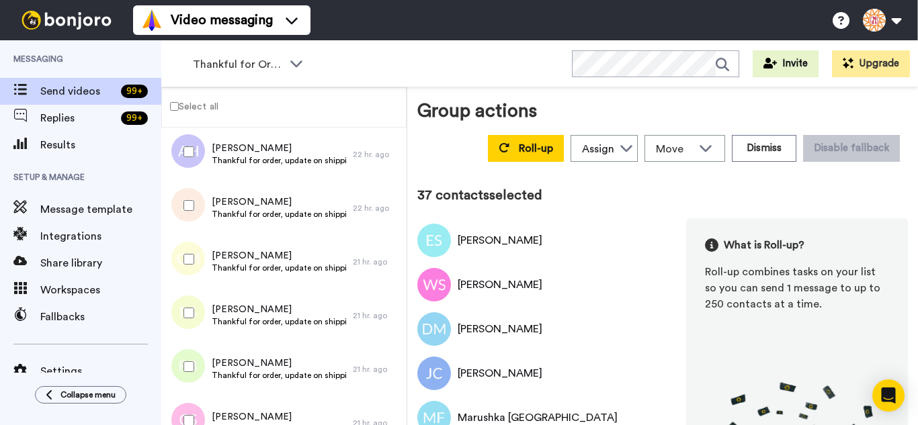
drag, startPoint x: 196, startPoint y: 208, endPoint x: 196, endPoint y: 244, distance: 35.6
click at [196, 213] on div at bounding box center [186, 205] width 48 height 47
click at [198, 261] on div at bounding box center [186, 259] width 48 height 47
drag, startPoint x: 198, startPoint y: 298, endPoint x: 191, endPoint y: 349, distance: 51.5
click at [197, 299] on div at bounding box center [186, 313] width 48 height 47
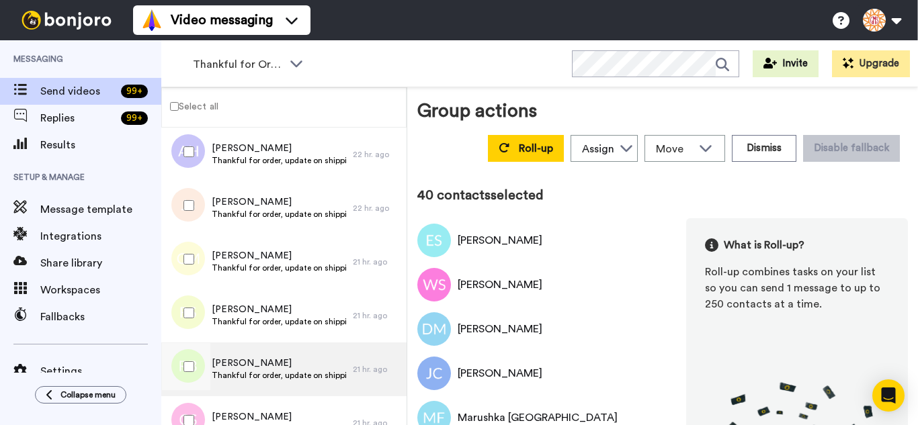
click at [189, 362] on div at bounding box center [186, 366] width 48 height 47
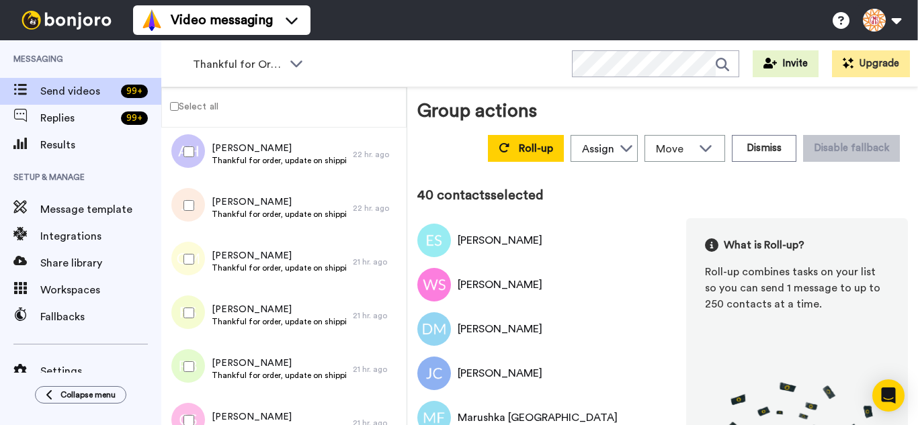
click at [193, 406] on div at bounding box center [186, 420] width 48 height 47
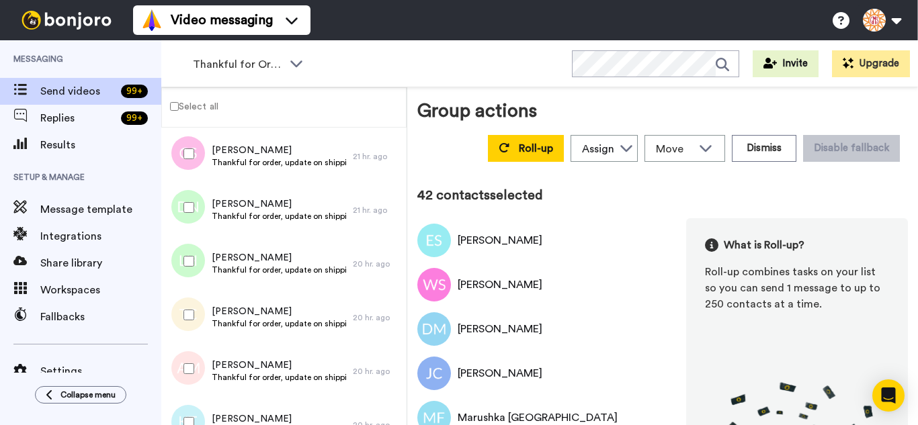
scroll to position [2218, 0]
click at [194, 217] on div at bounding box center [186, 205] width 48 height 47
click at [196, 259] on div at bounding box center [186, 259] width 48 height 47
click at [193, 296] on div at bounding box center [186, 313] width 48 height 47
click at [197, 411] on div at bounding box center [186, 420] width 48 height 47
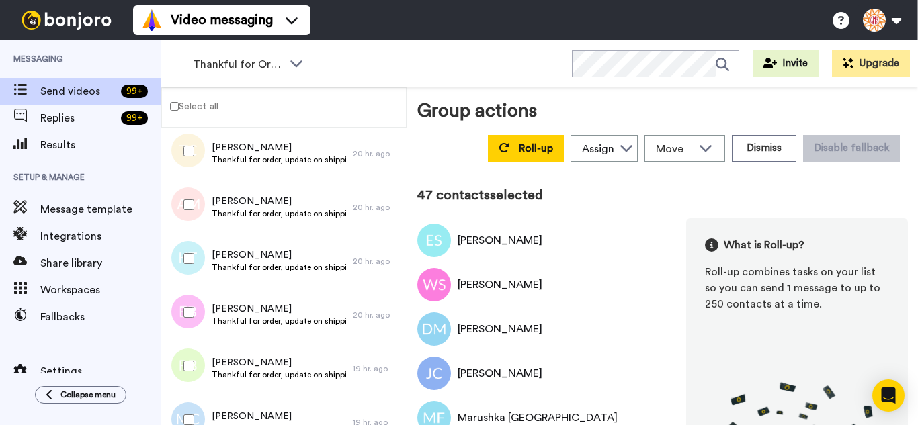
scroll to position [2404, 0]
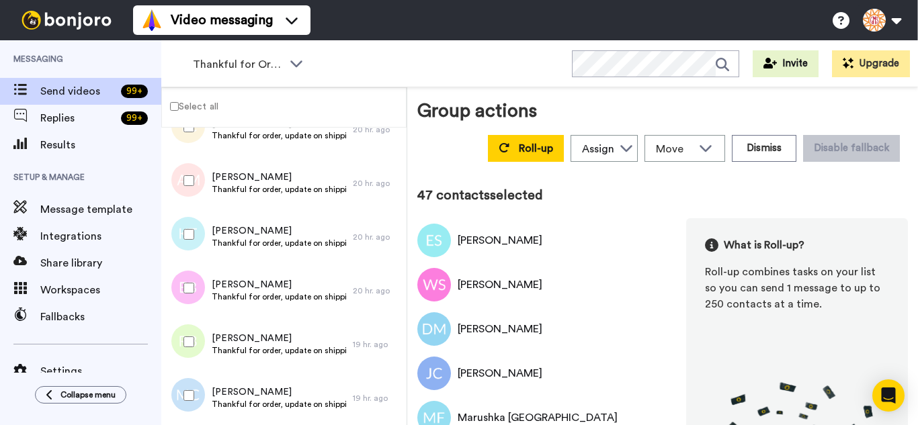
click at [199, 293] on div at bounding box center [186, 288] width 48 height 47
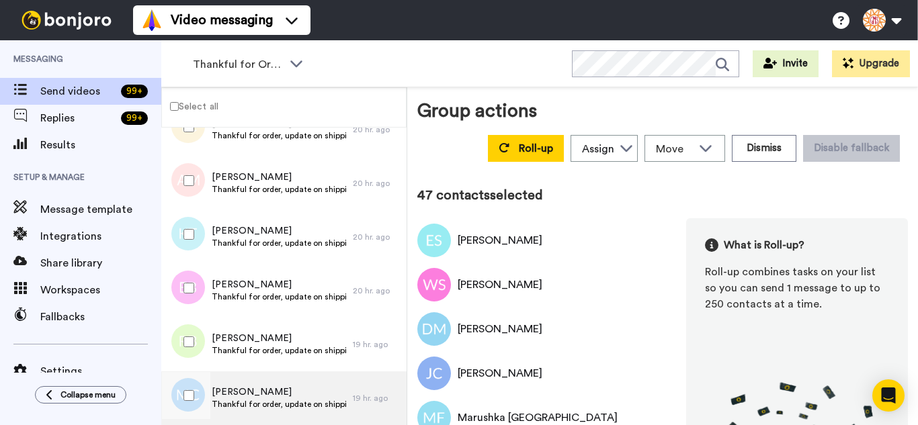
drag, startPoint x: 196, startPoint y: 337, endPoint x: 193, endPoint y: 372, distance: 35.1
click at [196, 338] on div at bounding box center [186, 342] width 48 height 47
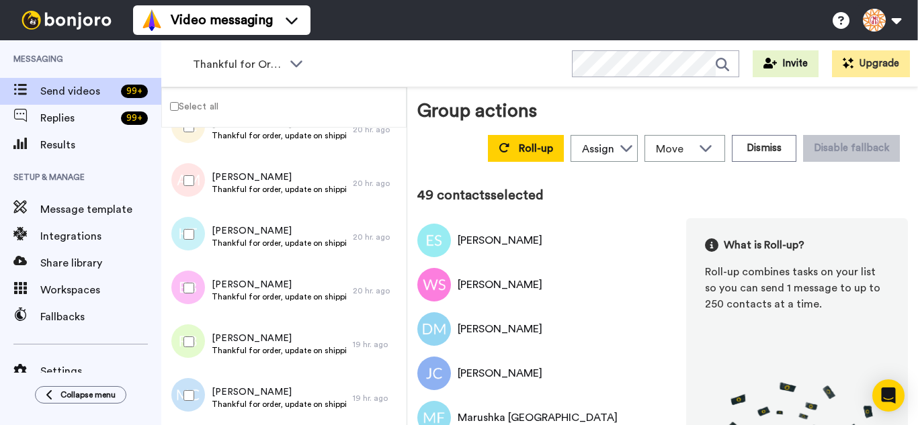
click at [190, 388] on div at bounding box center [186, 395] width 48 height 47
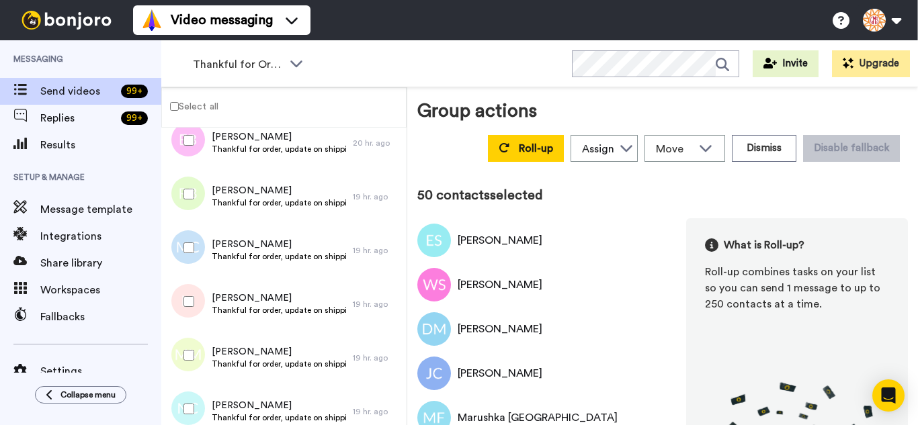
scroll to position [2606, 0]
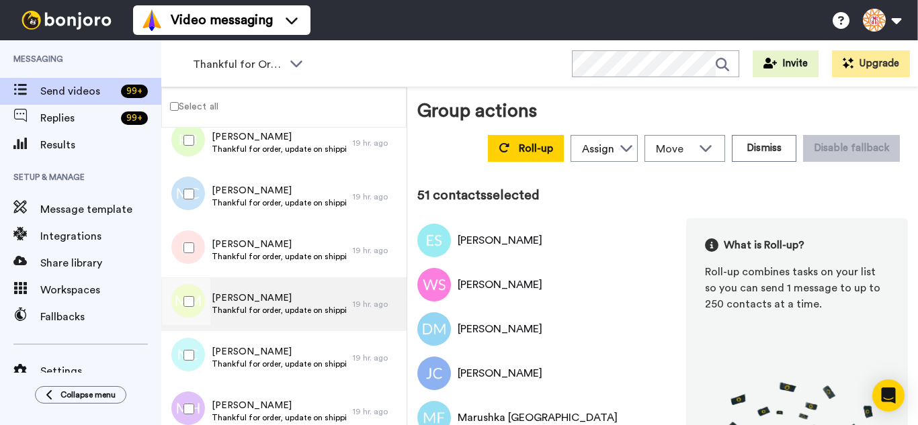
click at [194, 299] on div at bounding box center [186, 301] width 48 height 47
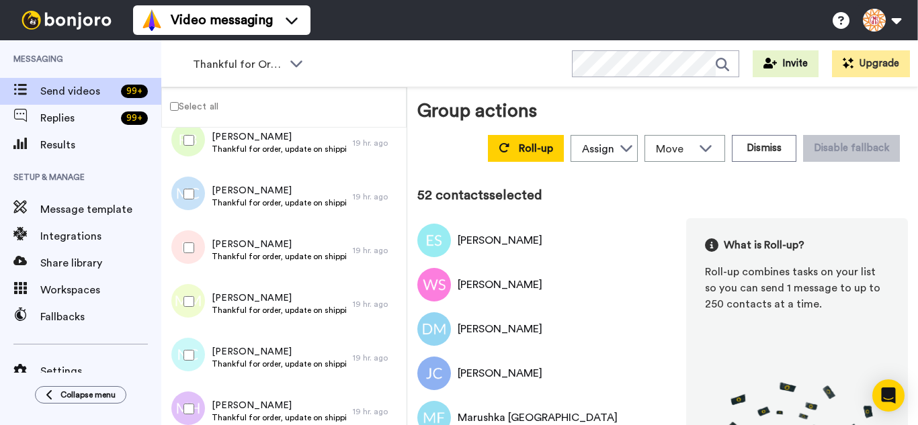
click at [199, 343] on div at bounding box center [186, 355] width 48 height 47
drag, startPoint x: 198, startPoint y: 409, endPoint x: 205, endPoint y: 387, distance: 23.2
click at [198, 409] on div at bounding box center [186, 409] width 48 height 47
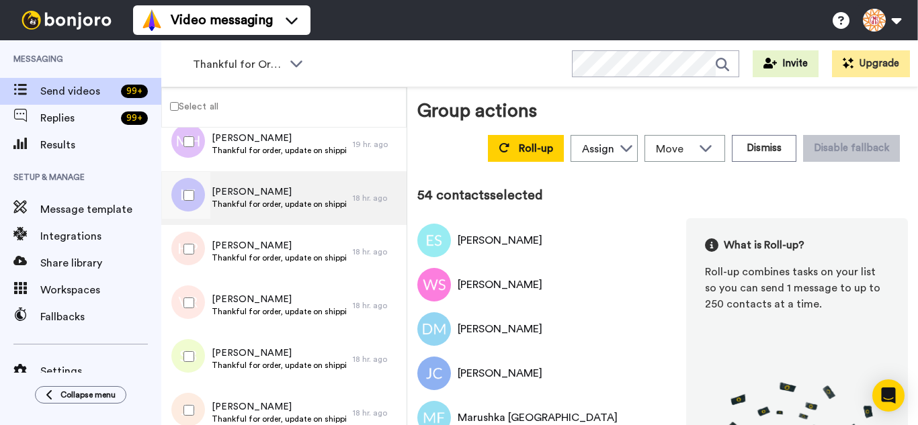
scroll to position [2874, 0]
drag, startPoint x: 205, startPoint y: 196, endPoint x: 202, endPoint y: 222, distance: 26.3
click at [204, 199] on div at bounding box center [186, 194] width 48 height 47
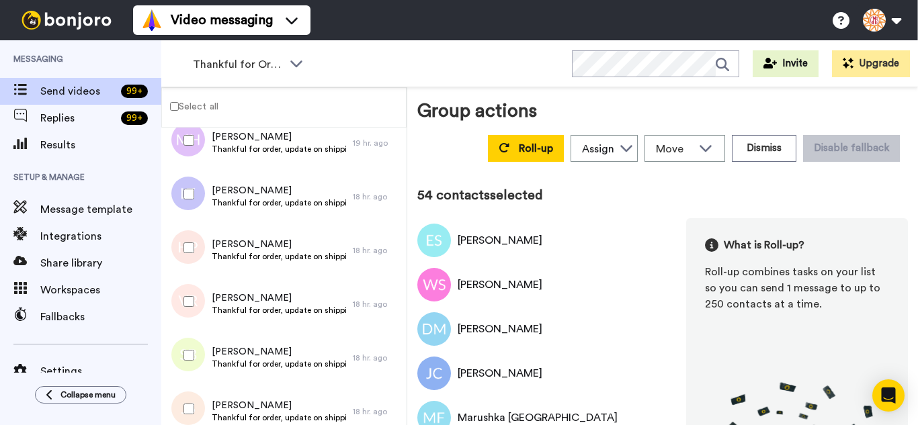
drag, startPoint x: 200, startPoint y: 243, endPoint x: 200, endPoint y: 270, distance: 26.9
click at [200, 244] on div at bounding box center [186, 247] width 48 height 47
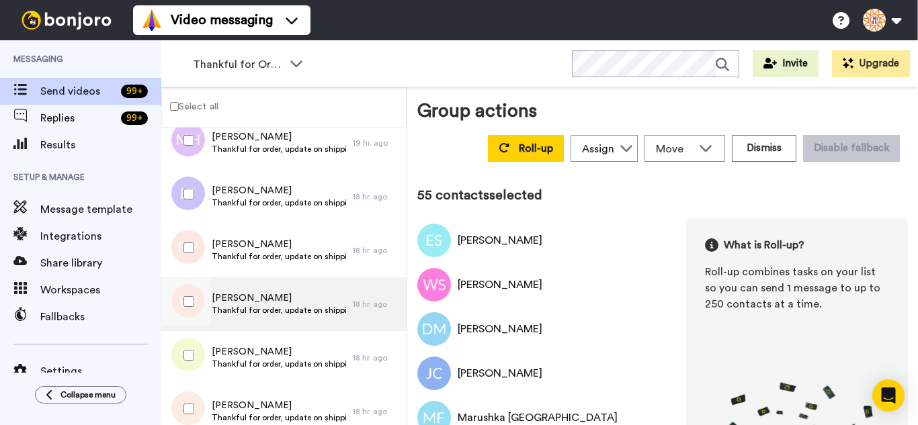
drag, startPoint x: 204, startPoint y: 291, endPoint x: 199, endPoint y: 329, distance: 38.7
click at [202, 297] on div at bounding box center [186, 301] width 48 height 47
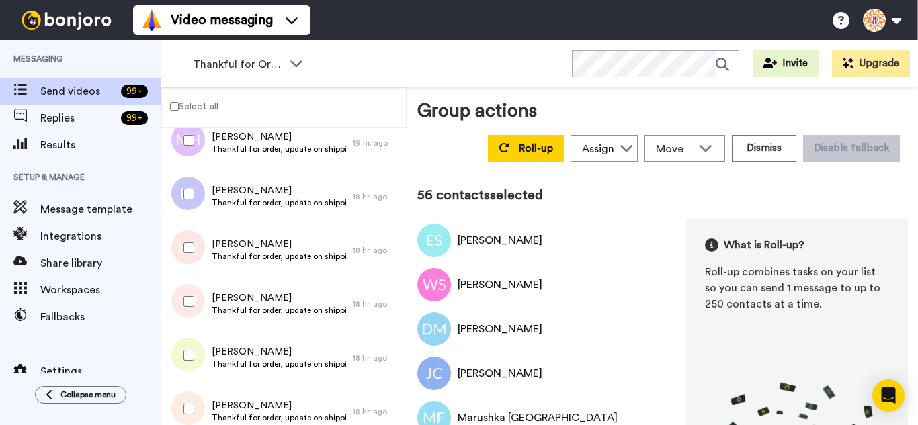
drag, startPoint x: 198, startPoint y: 352, endPoint x: 202, endPoint y: 388, distance: 35.9
click at [198, 356] on div at bounding box center [186, 355] width 48 height 47
click at [203, 413] on div at bounding box center [186, 409] width 48 height 47
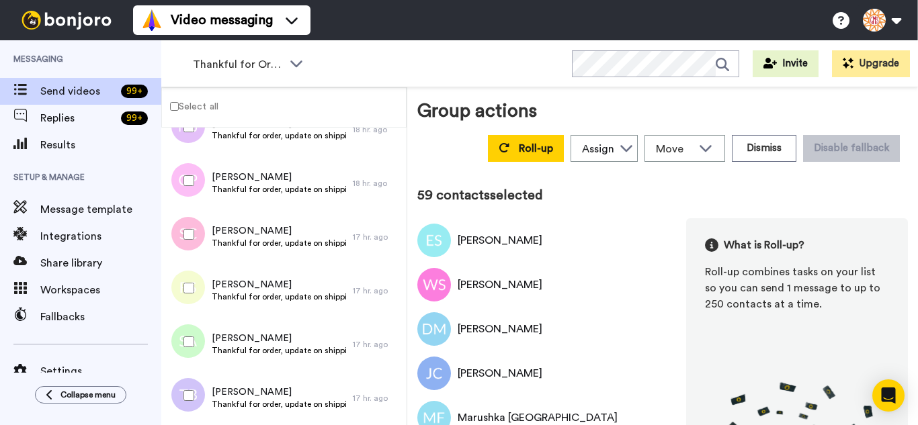
scroll to position [3143, 0]
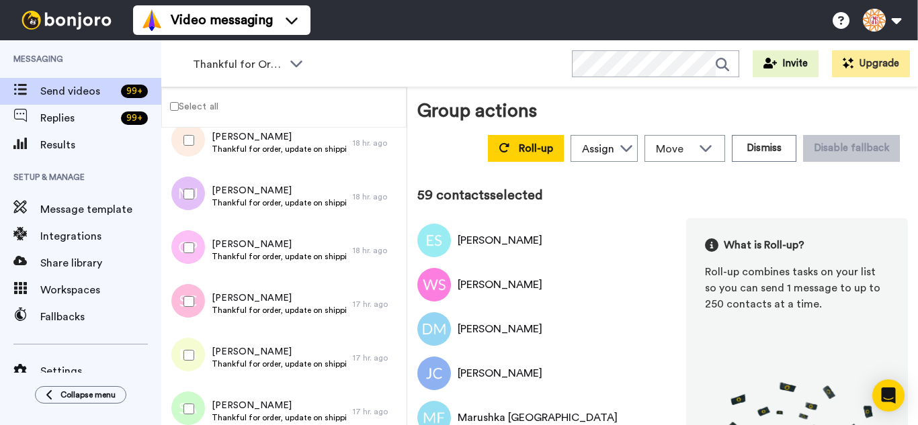
click at [184, 210] on div at bounding box center [186, 194] width 48 height 47
click at [185, 243] on div at bounding box center [186, 247] width 48 height 47
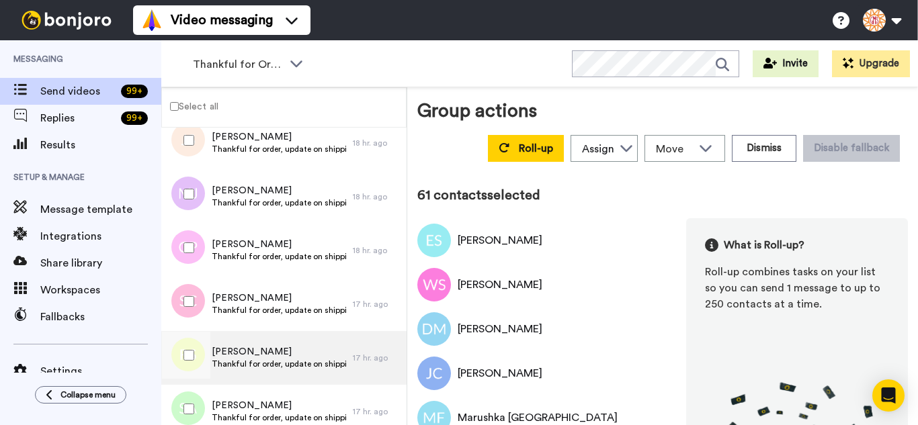
drag, startPoint x: 184, startPoint y: 283, endPoint x: 188, endPoint y: 331, distance: 48.5
click at [183, 286] on div at bounding box center [186, 301] width 48 height 47
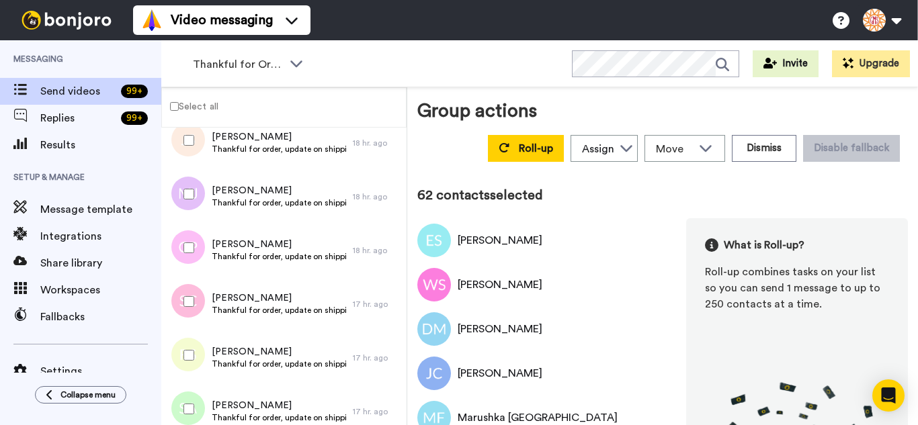
drag, startPoint x: 188, startPoint y: 332, endPoint x: 195, endPoint y: 362, distance: 30.5
click at [188, 333] on div at bounding box center [186, 355] width 48 height 47
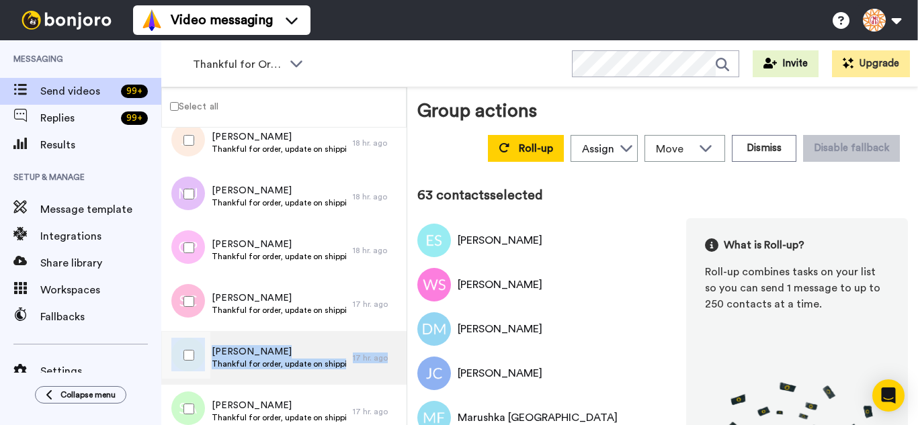
click at [197, 382] on div "RONDA SPARGER Thankful for order, update on shipping. 17 hr. ago" at bounding box center [283, 358] width 245 height 54
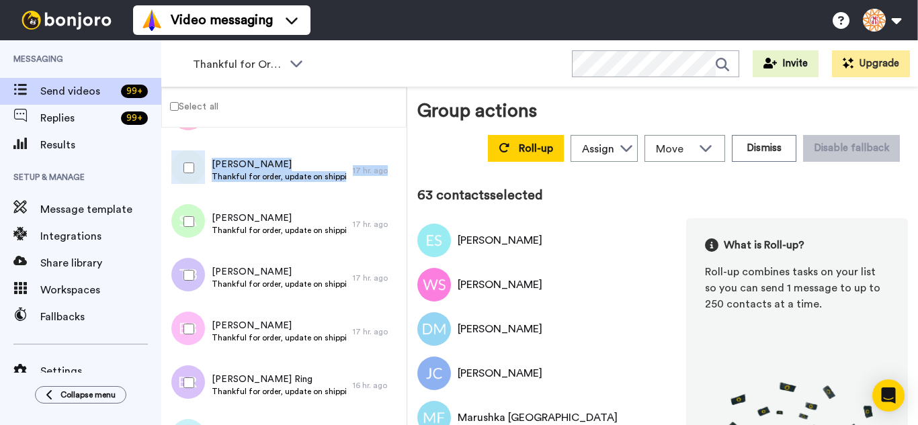
scroll to position [3345, 0]
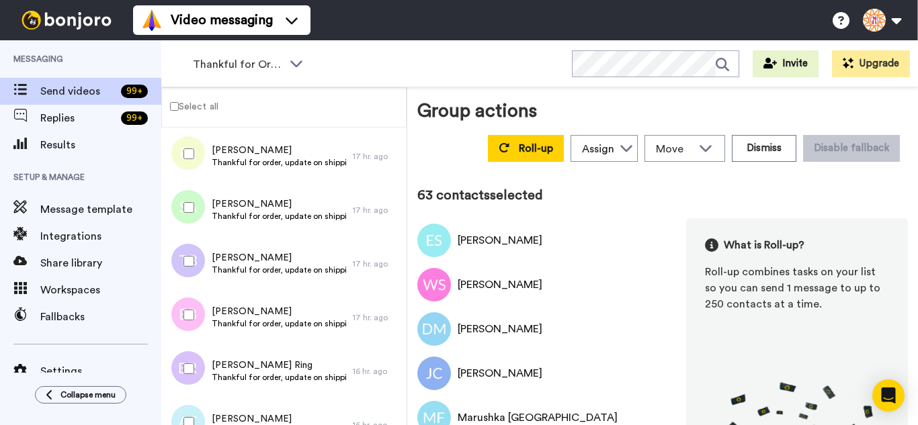
drag, startPoint x: 199, startPoint y: 199, endPoint x: 190, endPoint y: 247, distance: 49.3
click at [199, 202] on div at bounding box center [186, 207] width 48 height 47
drag, startPoint x: 195, startPoint y: 317, endPoint x: 196, endPoint y: 351, distance: 34.3
click at [195, 318] on div at bounding box center [186, 315] width 48 height 47
click at [199, 378] on div at bounding box center [186, 368] width 48 height 47
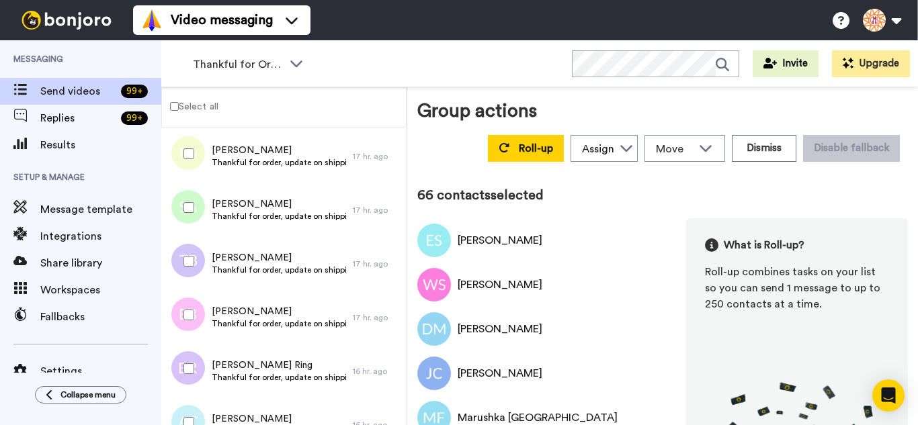
click at [197, 413] on div at bounding box center [186, 422] width 48 height 47
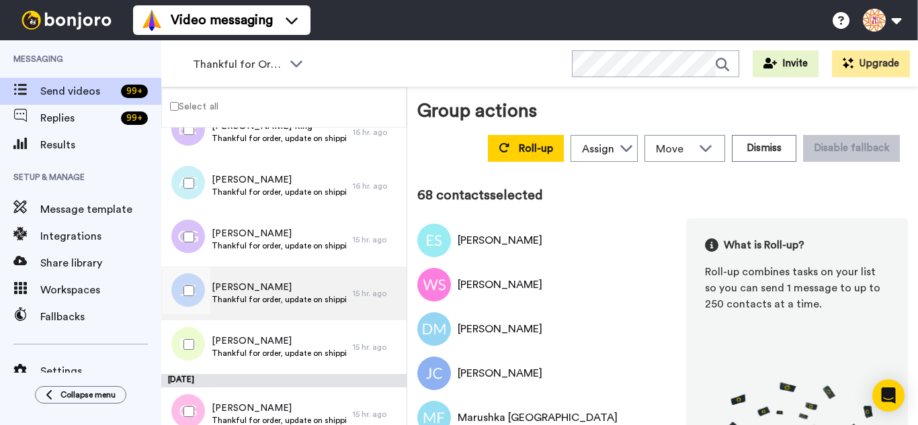
scroll to position [3614, 0]
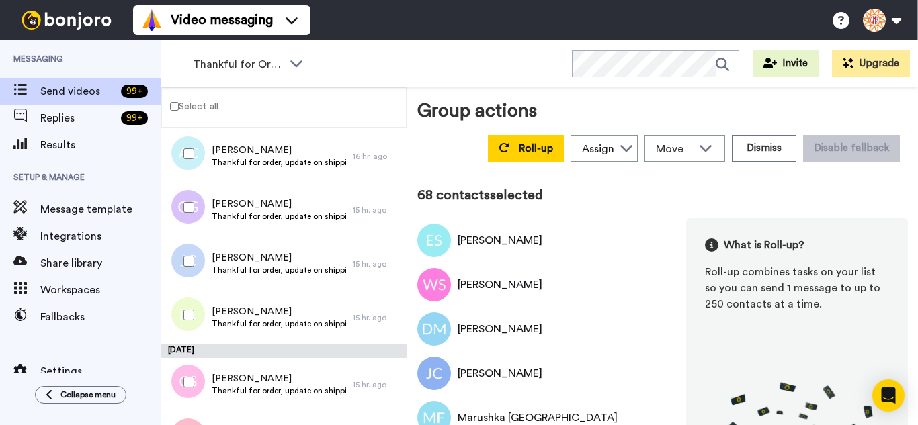
click at [188, 202] on div at bounding box center [186, 207] width 48 height 47
click at [188, 306] on div at bounding box center [186, 315] width 48 height 47
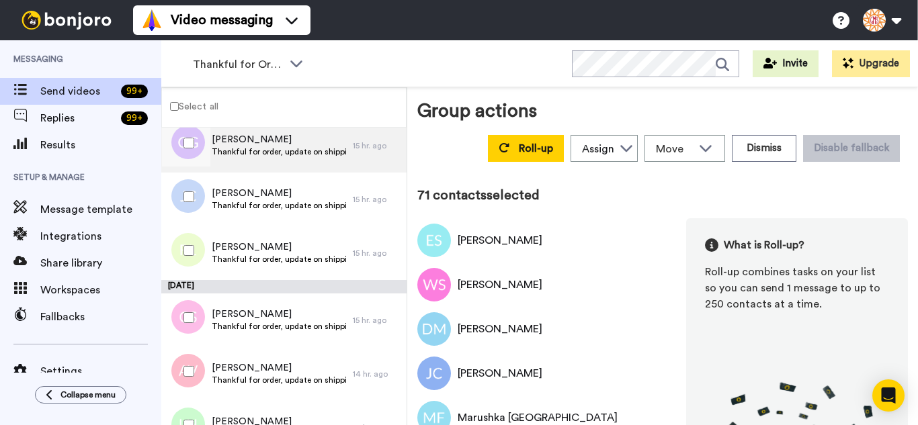
scroll to position [3748, 0]
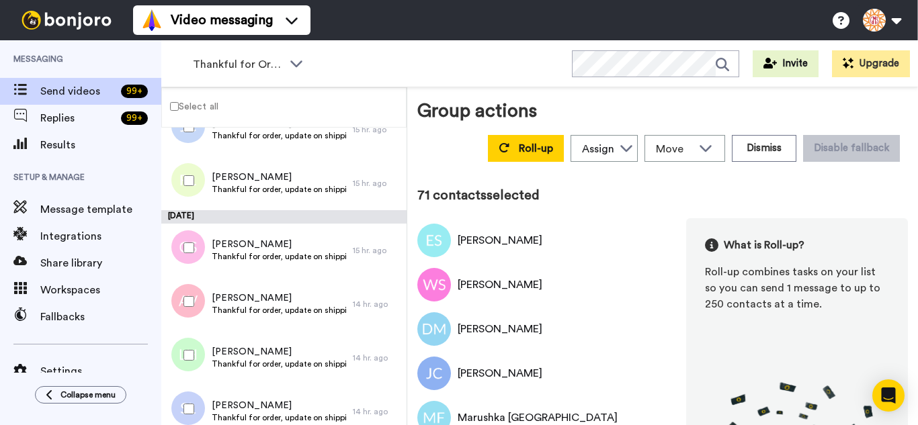
click at [192, 255] on div at bounding box center [186, 247] width 48 height 47
click at [191, 360] on div at bounding box center [186, 355] width 48 height 47
click at [199, 418] on div at bounding box center [186, 409] width 48 height 47
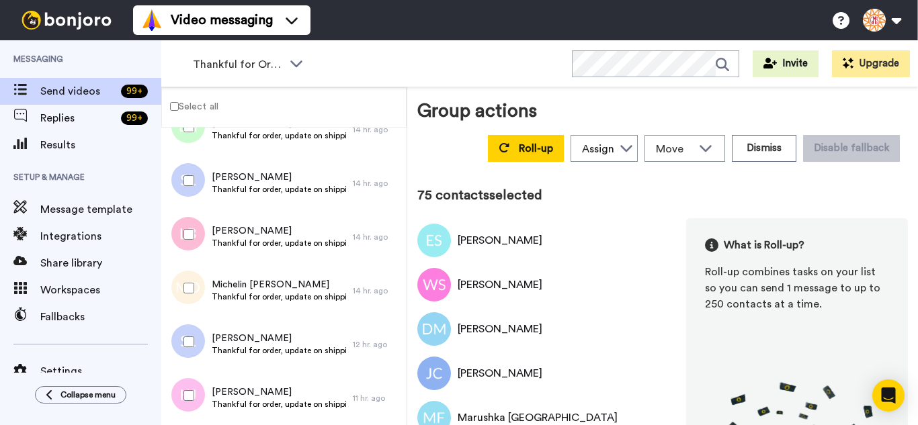
scroll to position [4017, 0]
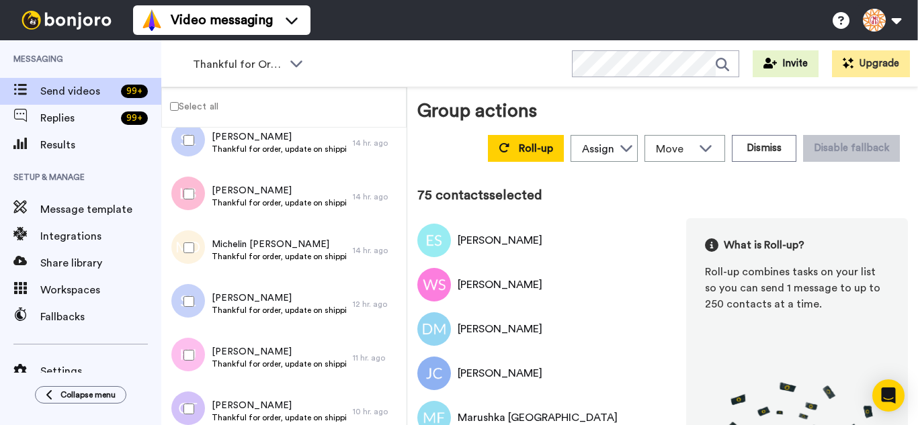
click at [187, 207] on div at bounding box center [186, 194] width 48 height 47
click at [184, 253] on div at bounding box center [186, 247] width 48 height 47
click at [192, 307] on div at bounding box center [186, 301] width 48 height 47
click at [194, 392] on div at bounding box center [186, 409] width 48 height 47
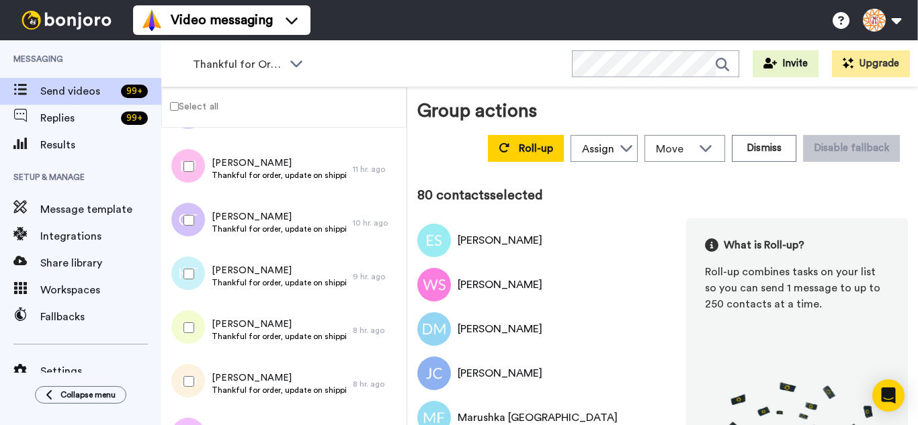
scroll to position [4218, 0]
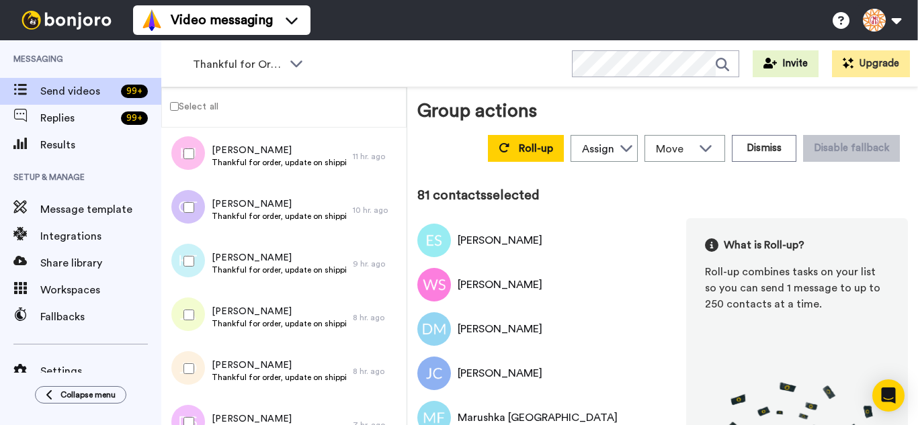
click at [193, 301] on div at bounding box center [186, 315] width 48 height 47
drag, startPoint x: 185, startPoint y: 358, endPoint x: 196, endPoint y: 413, distance: 56.0
click at [186, 361] on div at bounding box center [186, 368] width 48 height 47
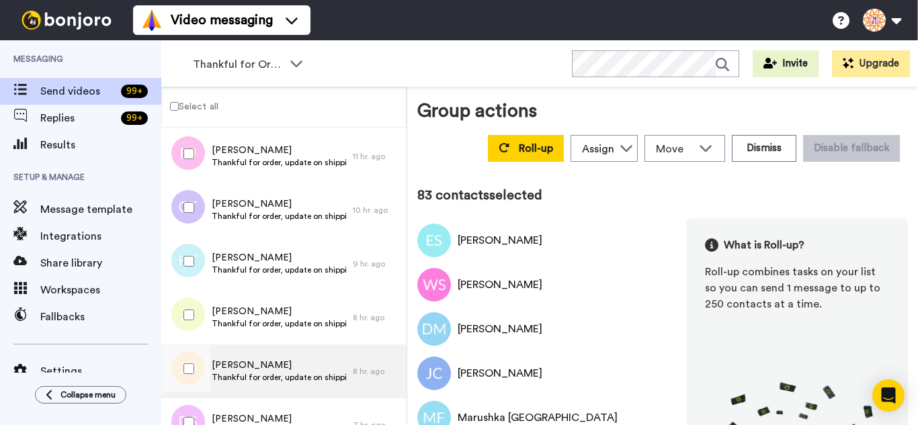
drag, startPoint x: 196, startPoint y: 415, endPoint x: 203, endPoint y: 395, distance: 20.8
click at [194, 411] on div at bounding box center [186, 422] width 48 height 47
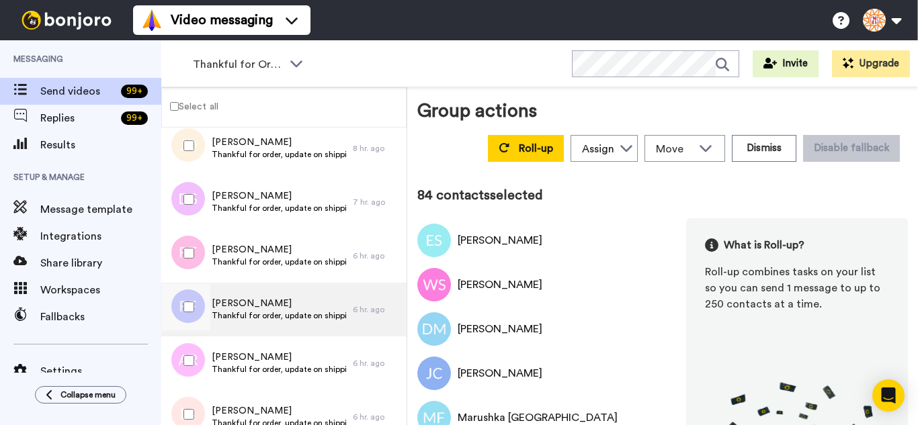
scroll to position [4487, 0]
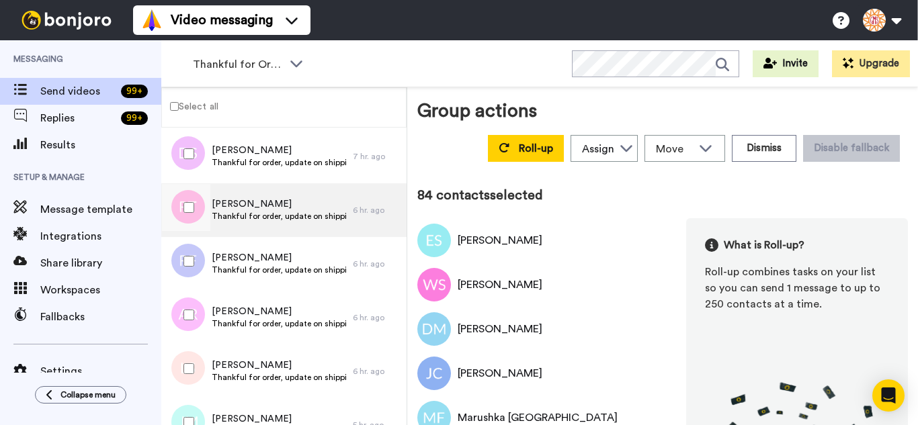
click at [200, 201] on div at bounding box center [186, 207] width 48 height 47
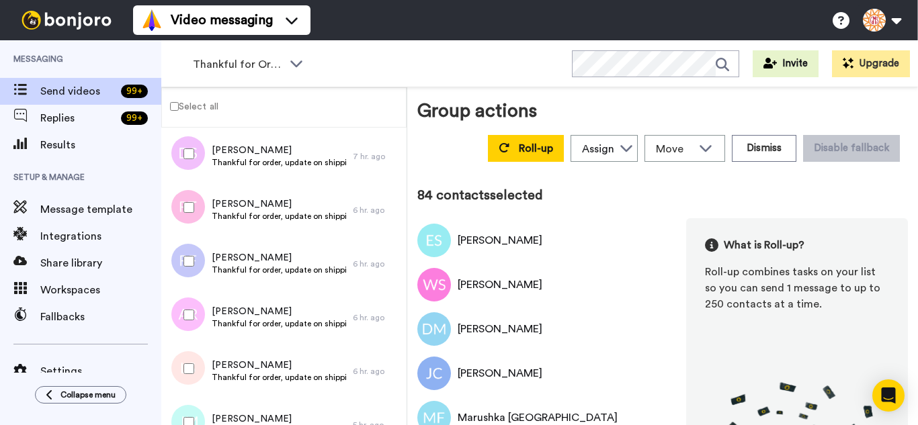
drag, startPoint x: 189, startPoint y: 252, endPoint x: 187, endPoint y: 294, distance: 42.4
click at [188, 255] on div at bounding box center [186, 261] width 48 height 47
click at [202, 366] on div at bounding box center [186, 368] width 48 height 47
click at [200, 406] on div at bounding box center [186, 422] width 48 height 47
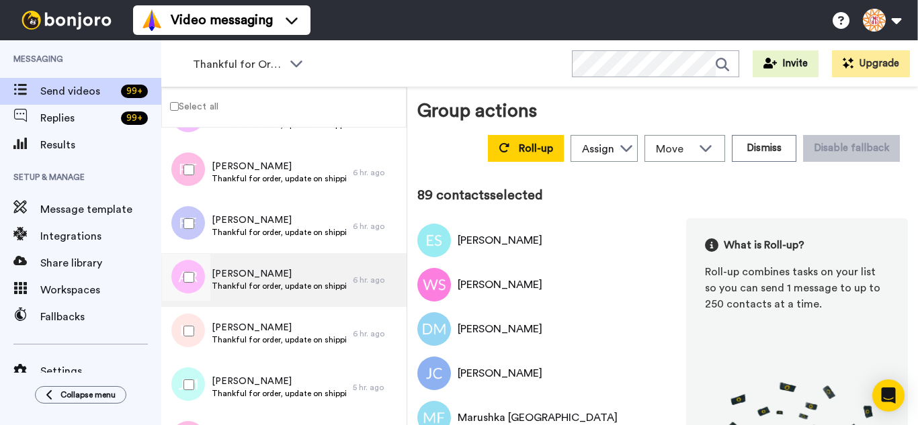
scroll to position [4689, 0]
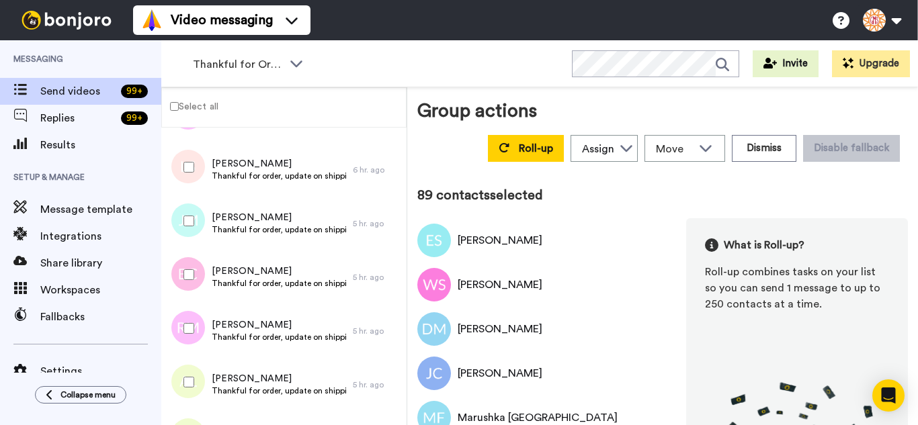
click at [198, 274] on div at bounding box center [186, 274] width 48 height 47
click at [194, 314] on div at bounding box center [186, 328] width 48 height 47
click at [204, 380] on div at bounding box center [186, 382] width 48 height 47
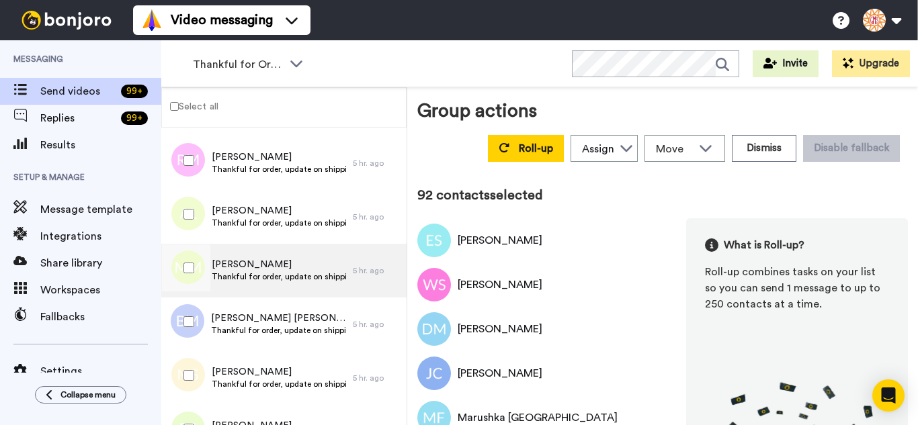
scroll to position [4890, 0]
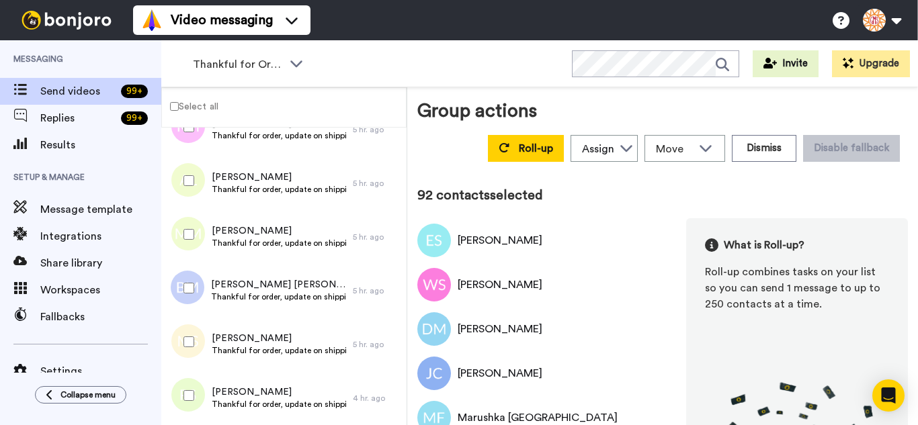
click at [199, 229] on div at bounding box center [186, 234] width 48 height 47
drag, startPoint x: 201, startPoint y: 265, endPoint x: 204, endPoint y: 298, distance: 33.0
click at [202, 268] on div at bounding box center [186, 288] width 48 height 47
drag, startPoint x: 204, startPoint y: 325, endPoint x: 202, endPoint y: 378, distance: 53.2
click at [204, 331] on div at bounding box center [186, 342] width 48 height 47
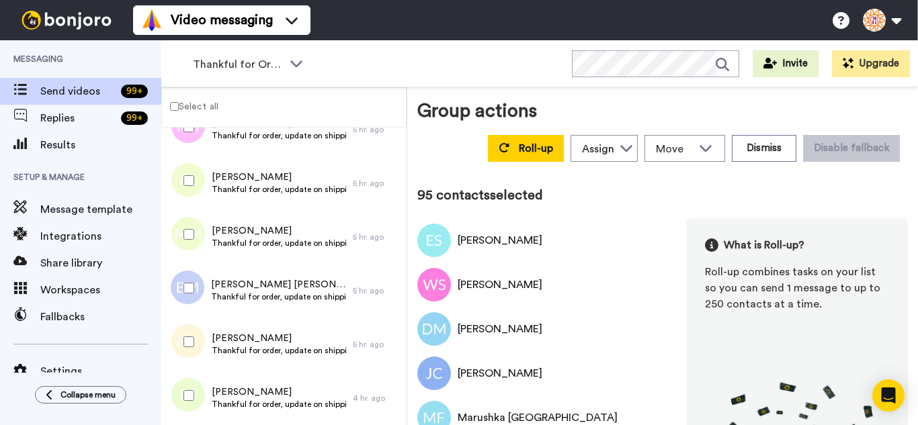
click at [200, 385] on div at bounding box center [186, 395] width 48 height 47
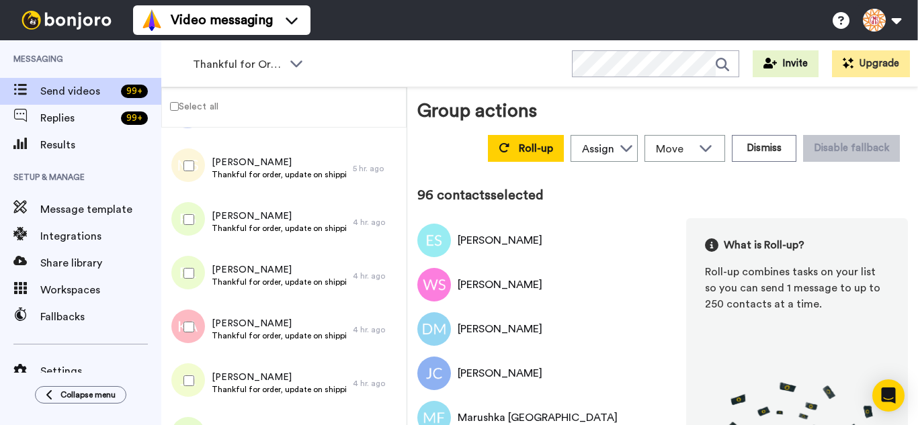
scroll to position [5092, 0]
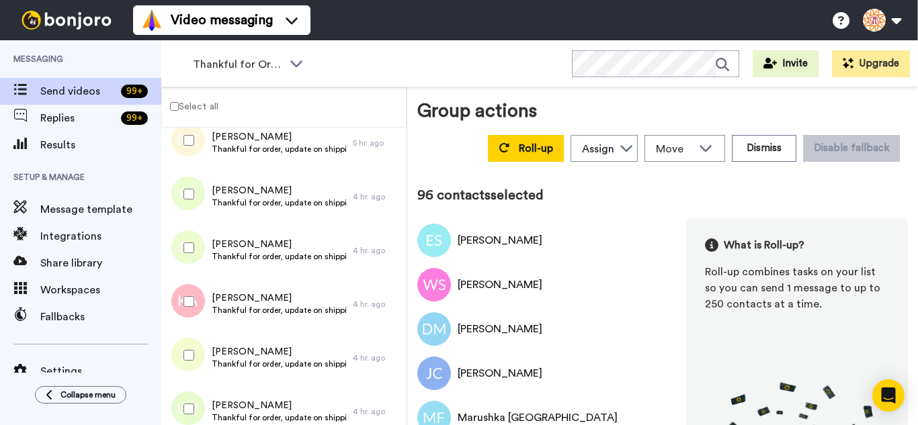
click at [196, 249] on div at bounding box center [186, 247] width 48 height 47
click at [191, 289] on div at bounding box center [186, 301] width 48 height 47
click at [196, 339] on div at bounding box center [186, 355] width 48 height 47
click at [198, 390] on div at bounding box center [186, 409] width 48 height 47
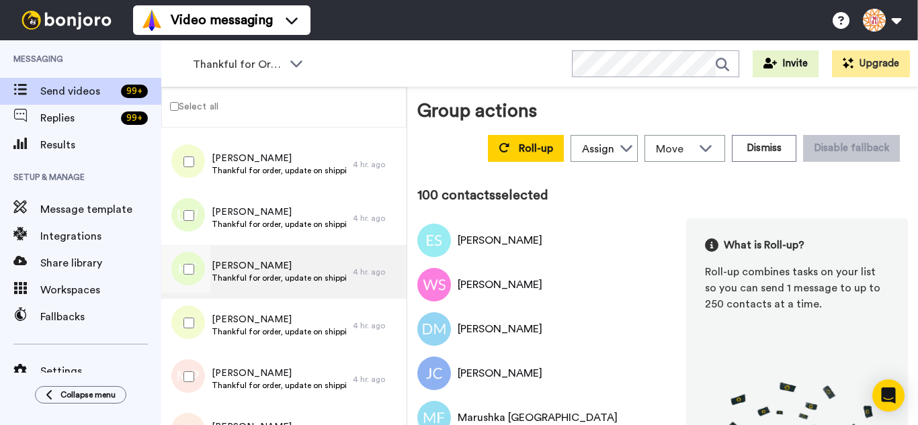
scroll to position [5294, 0]
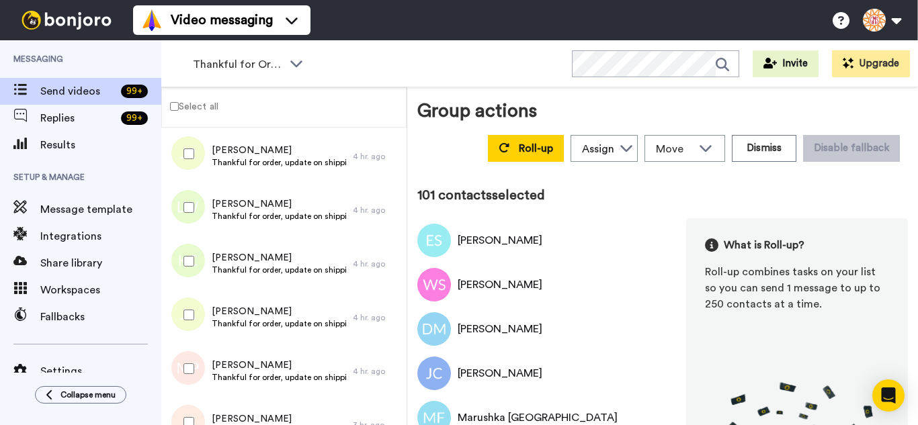
drag, startPoint x: 190, startPoint y: 303, endPoint x: 192, endPoint y: 346, distance: 43.0
click at [190, 309] on div at bounding box center [186, 315] width 48 height 47
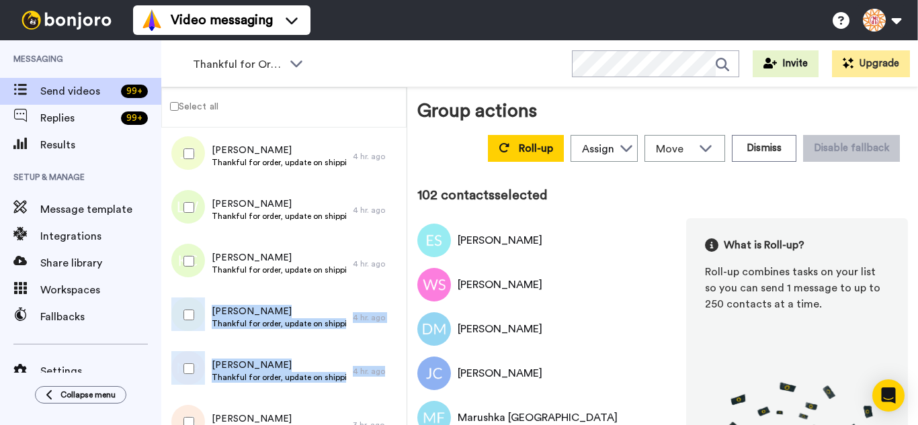
drag, startPoint x: 192, startPoint y: 346, endPoint x: 194, endPoint y: 390, distance: 43.7
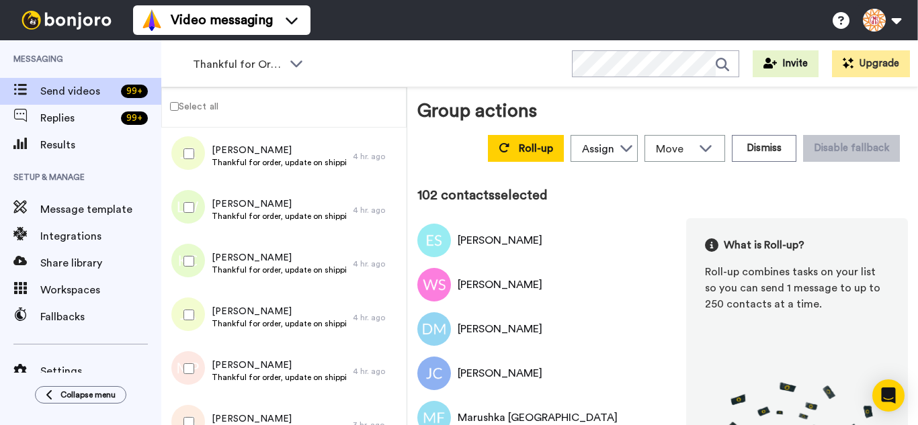
click at [196, 403] on div at bounding box center [186, 422] width 48 height 47
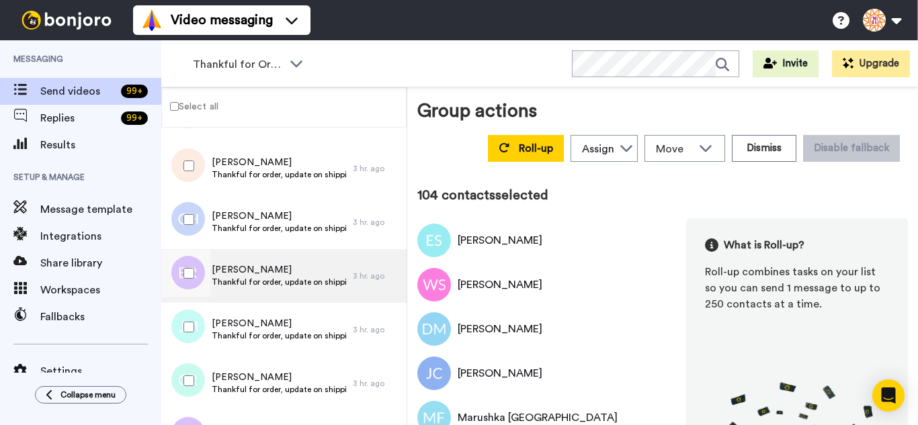
scroll to position [5563, 0]
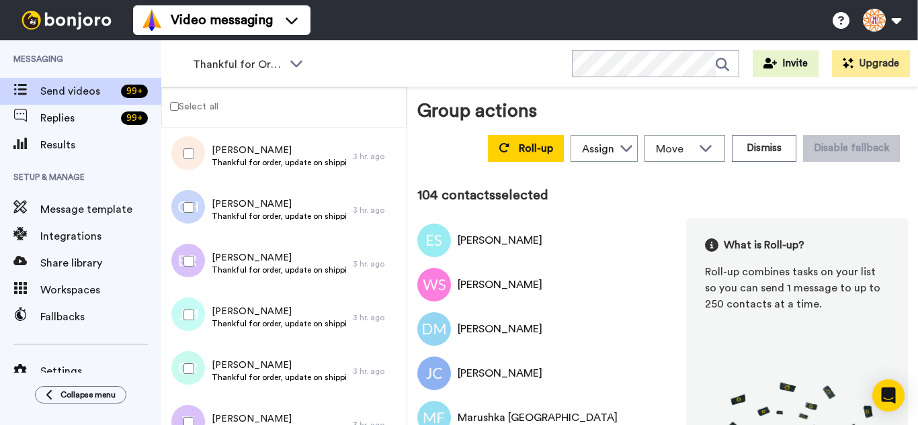
click at [196, 218] on div at bounding box center [186, 207] width 48 height 47
drag, startPoint x: 196, startPoint y: 259, endPoint x: 196, endPoint y: 292, distance: 33.6
click at [196, 261] on div at bounding box center [186, 261] width 48 height 47
click at [194, 319] on div at bounding box center [186, 315] width 48 height 47
click at [193, 372] on div at bounding box center [186, 368] width 48 height 47
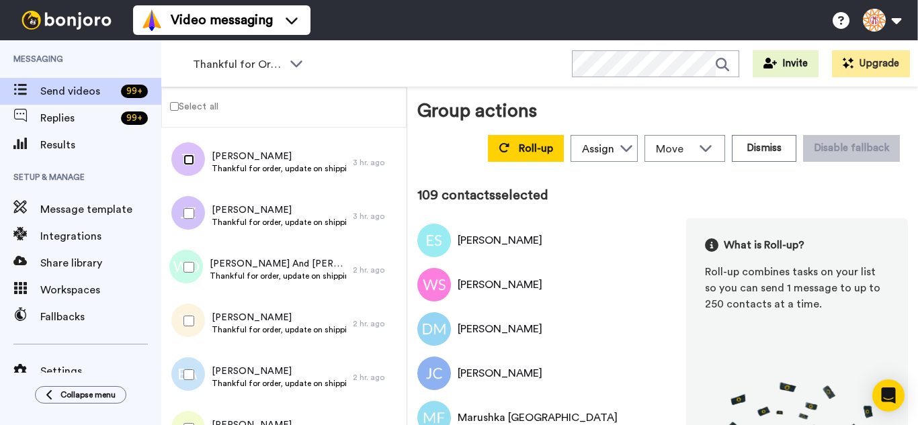
scroll to position [5831, 0]
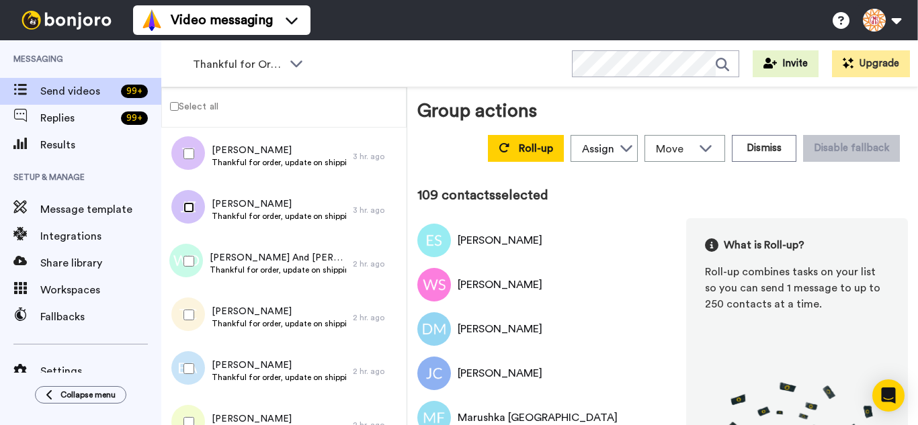
drag
click at [190, 216] on div at bounding box center [186, 207] width 48 height 47
click at [199, 274] on div at bounding box center [186, 261] width 48 height 47
click at [202, 311] on div at bounding box center [186, 315] width 48 height 47
click at [206, 356] on div at bounding box center [186, 368] width 48 height 47
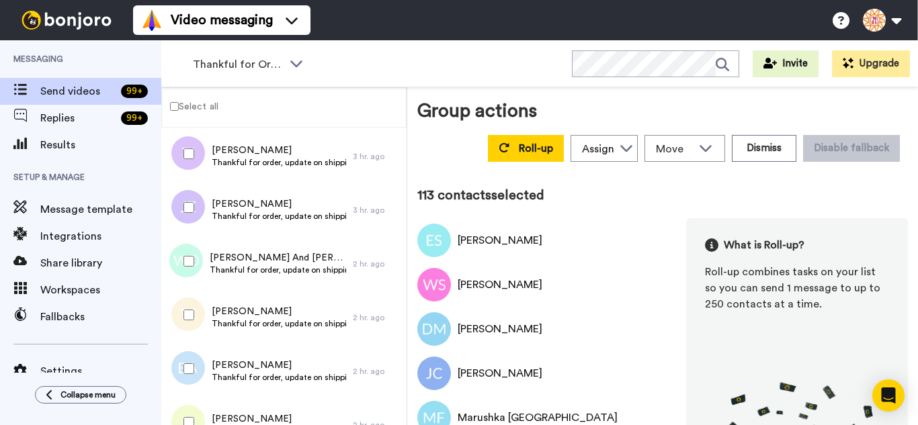
click at [200, 411] on div at bounding box center [186, 422] width 48 height 47
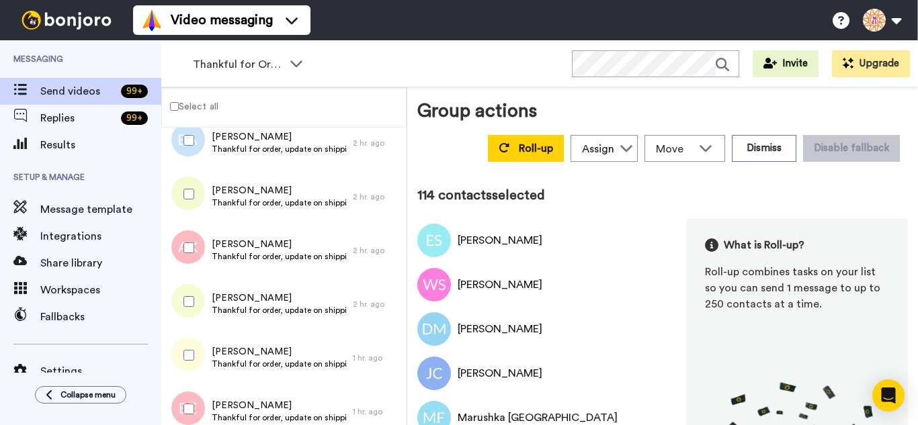
scroll to position [6100, 0]
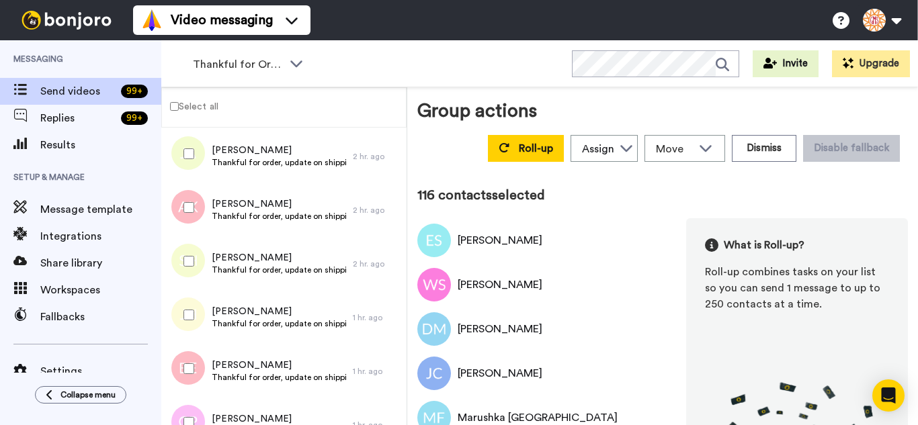
click at [188, 307] on div at bounding box center [186, 315] width 48 height 47
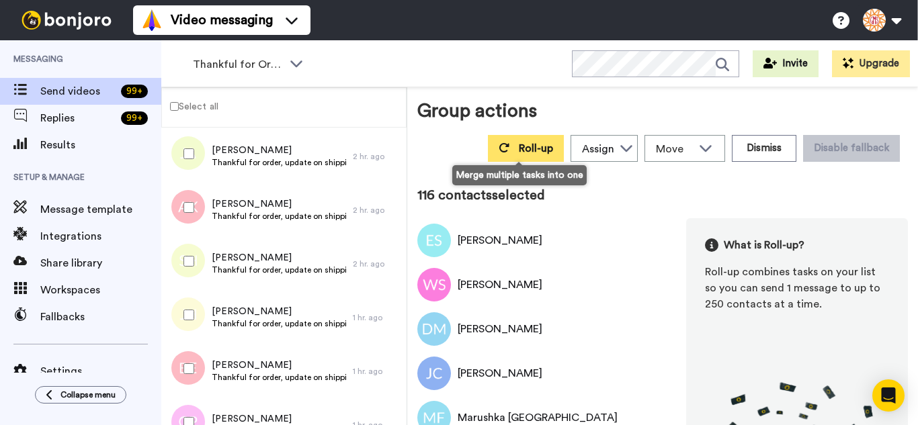
click at [506, 157] on button "Roll-up" at bounding box center [526, 148] width 76 height 27
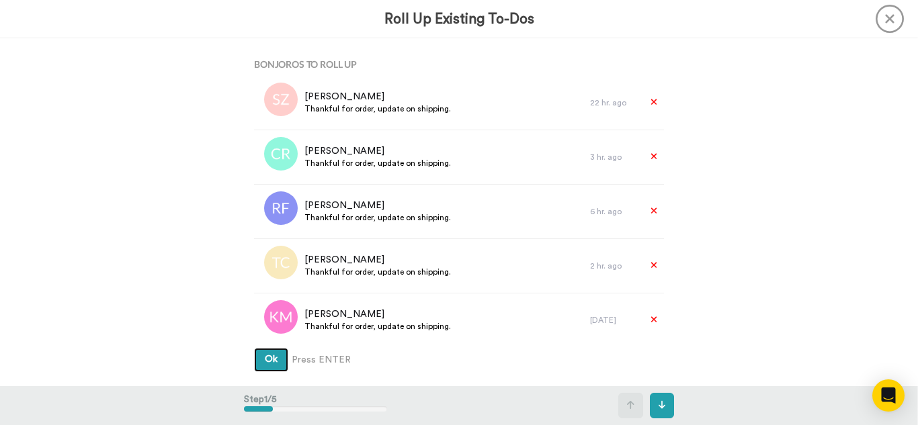
click at [254, 348] on button "Ok" at bounding box center [271, 360] width 34 height 24
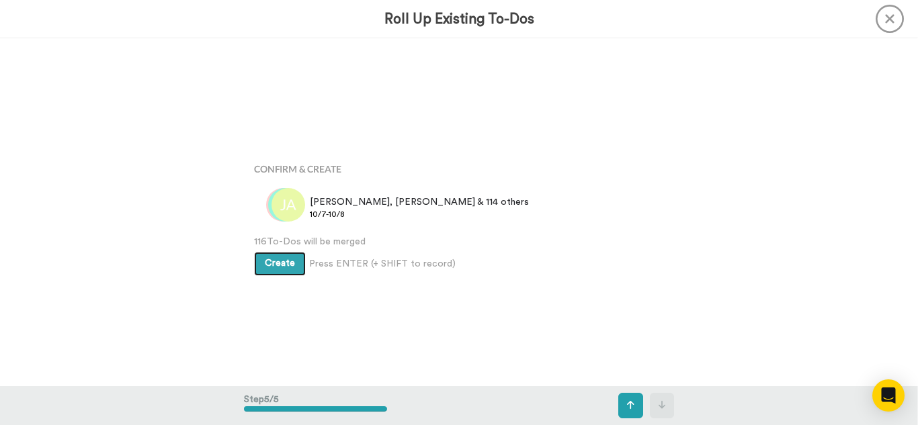
scroll to position [1391, 0]
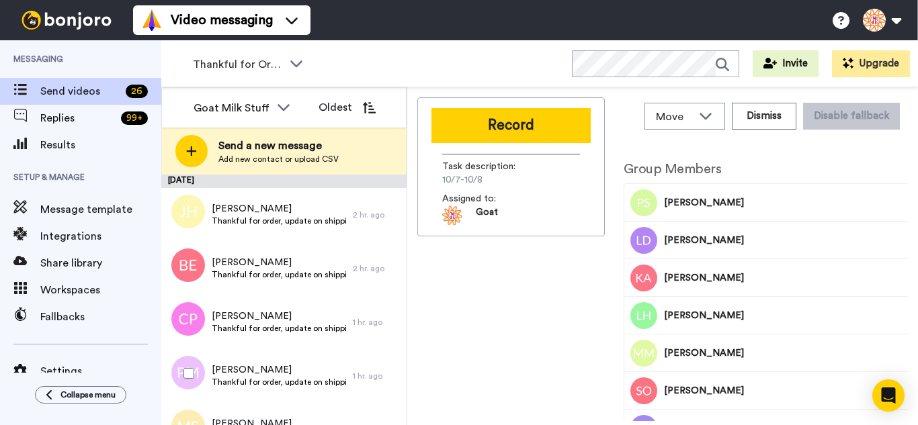
scroll to position [403, 0]
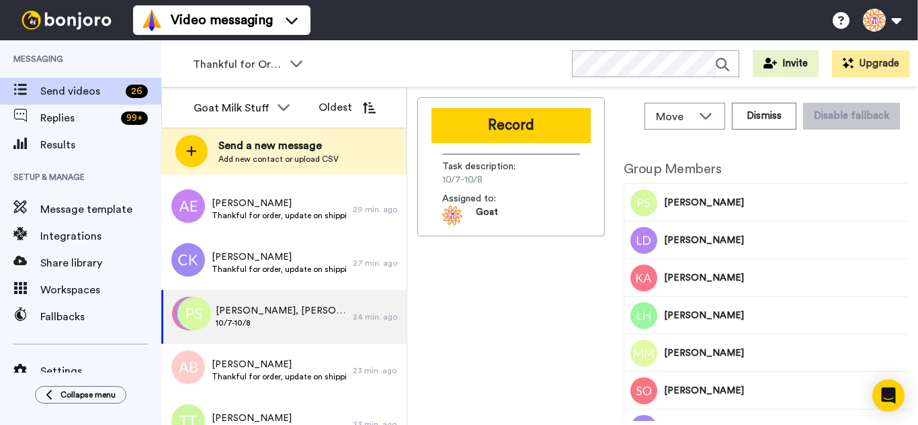
scroll to position [605, 0]
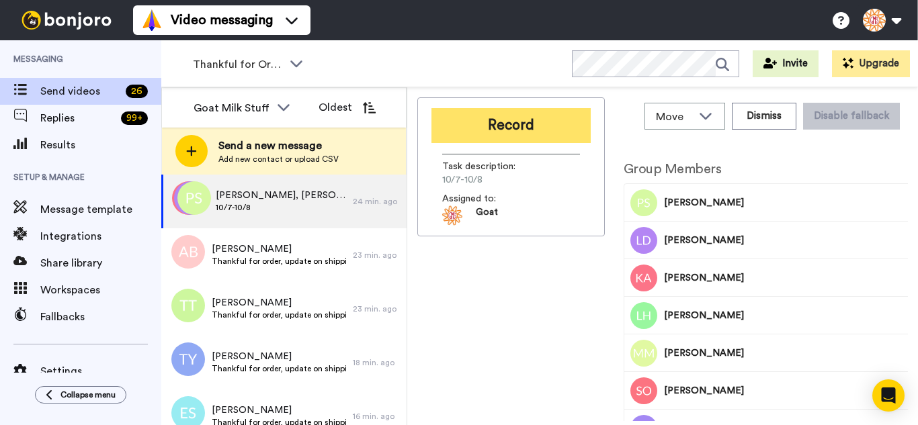
click at [535, 135] on button "Record" at bounding box center [510, 125] width 159 height 35
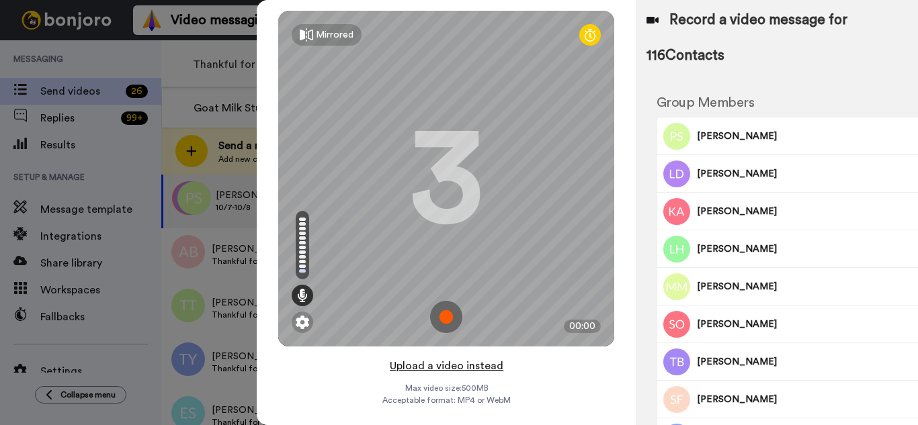
click at [448, 368] on button "Upload a video instead" at bounding box center [447, 366] width 122 height 17
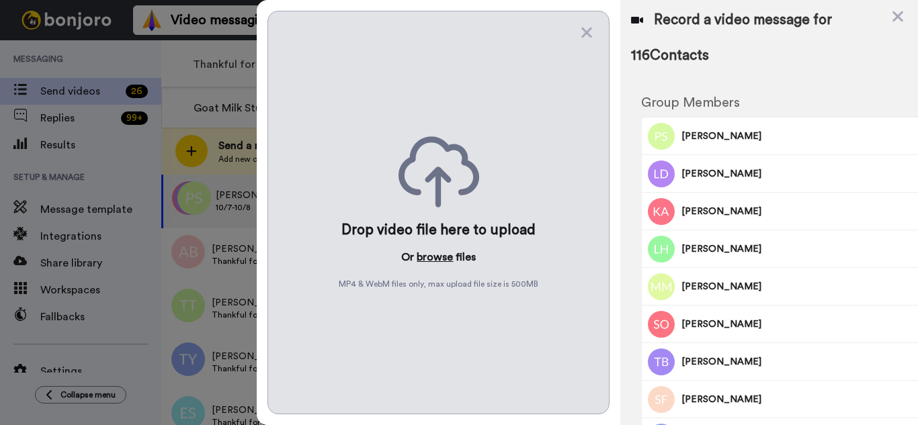
click at [440, 258] on button "browse" at bounding box center [435, 257] width 36 height 16
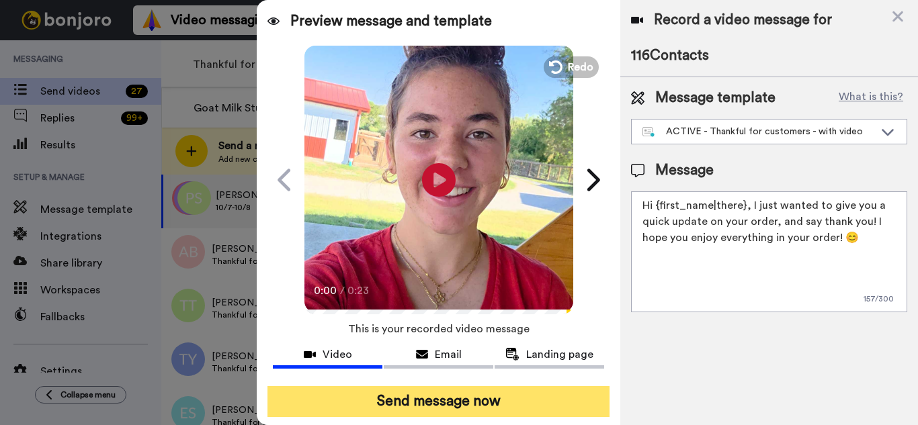
click at [503, 407] on button "Send message now" at bounding box center [438, 401] width 342 height 31
